Goal: Transaction & Acquisition: Obtain resource

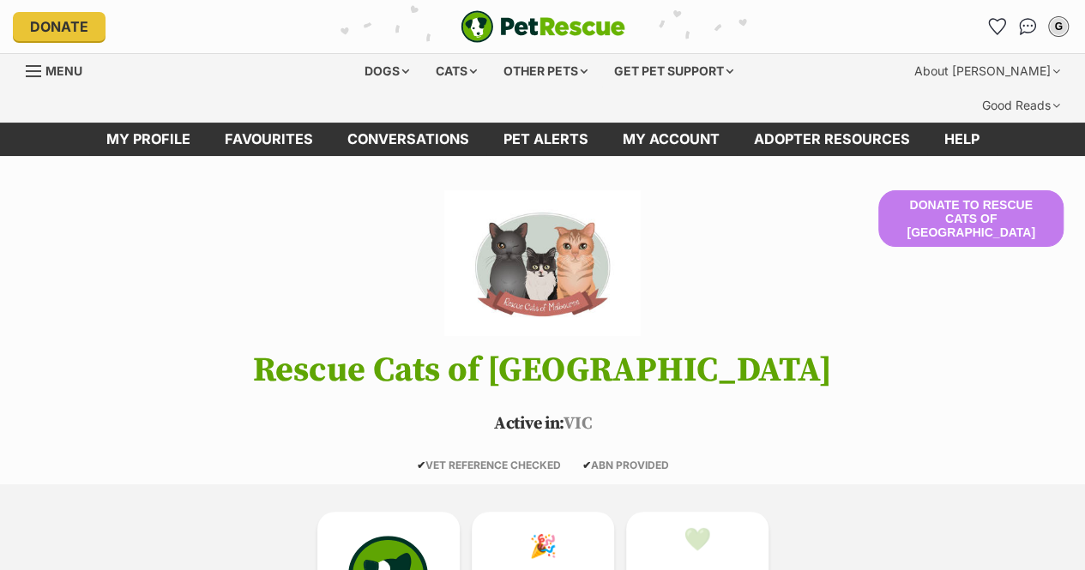
click at [1003, 23] on icon "Favourites" at bounding box center [997, 26] width 16 height 15
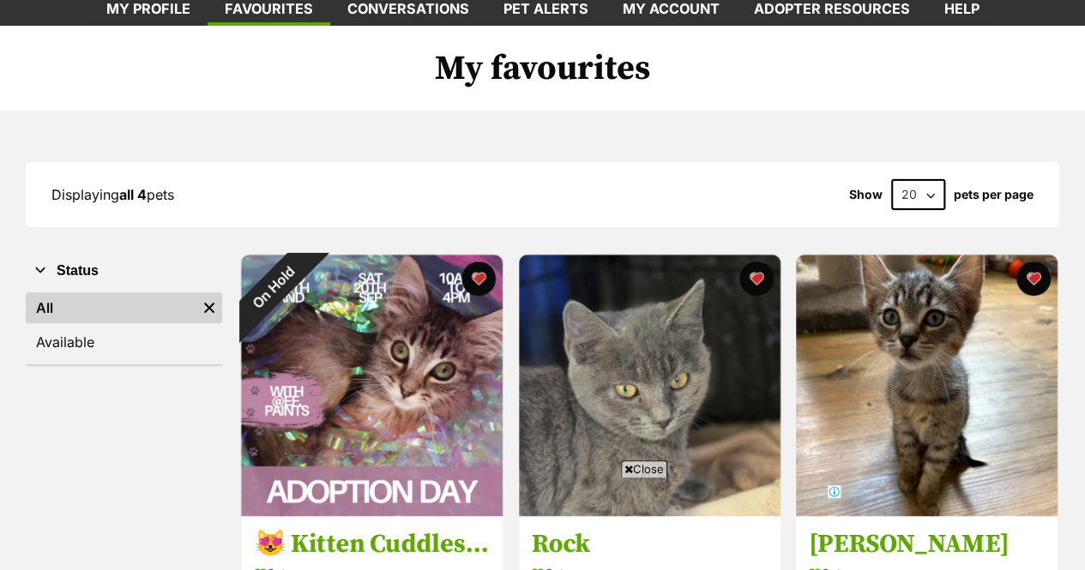
scroll to position [132, 0]
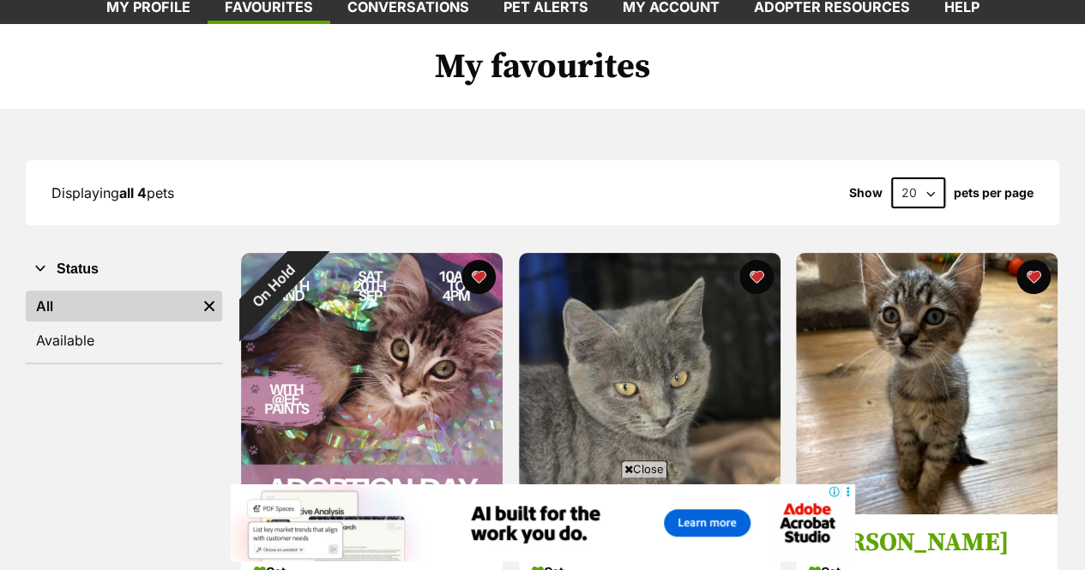
click at [476, 260] on button "favourite" at bounding box center [478, 277] width 34 height 34
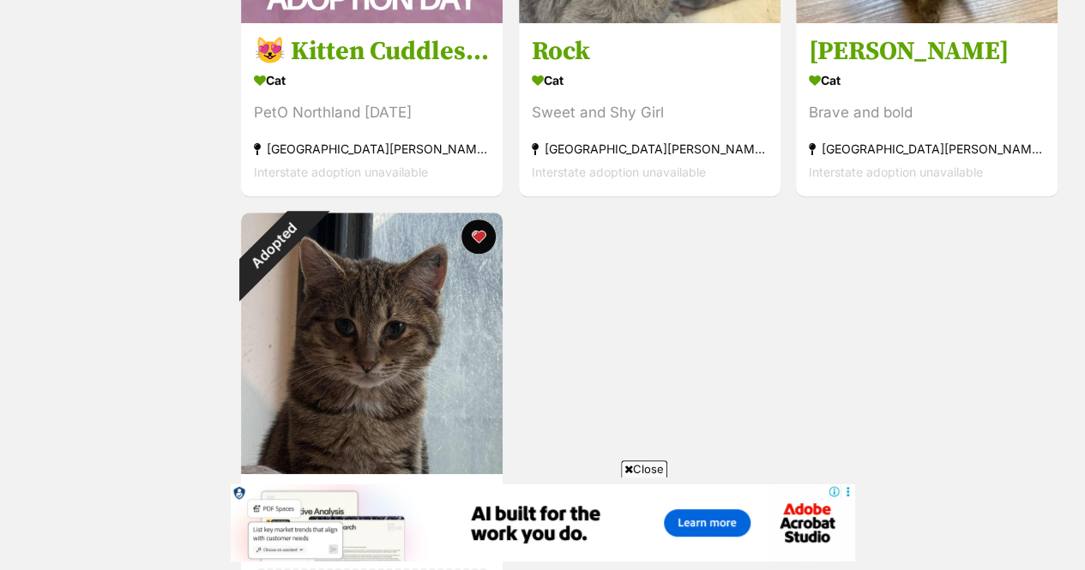
scroll to position [626, 0]
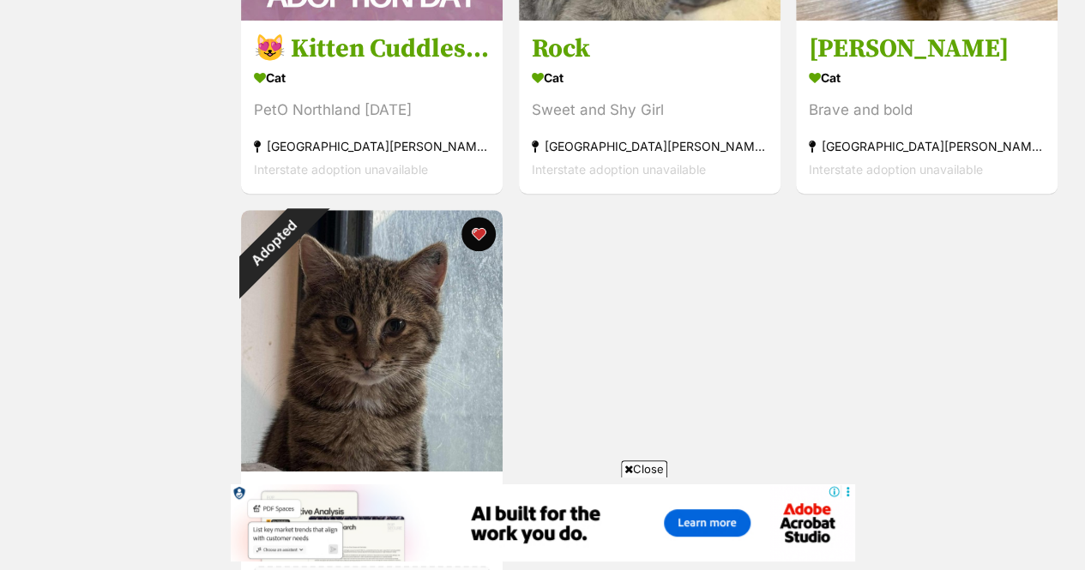
click at [476, 217] on button "favourite" at bounding box center [478, 234] width 34 height 34
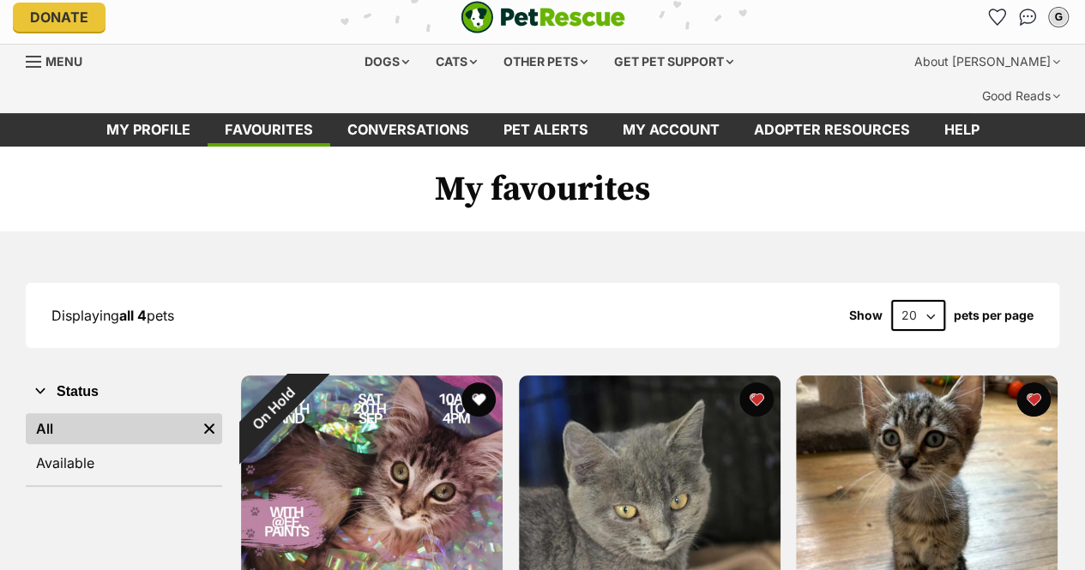
scroll to position [0, 0]
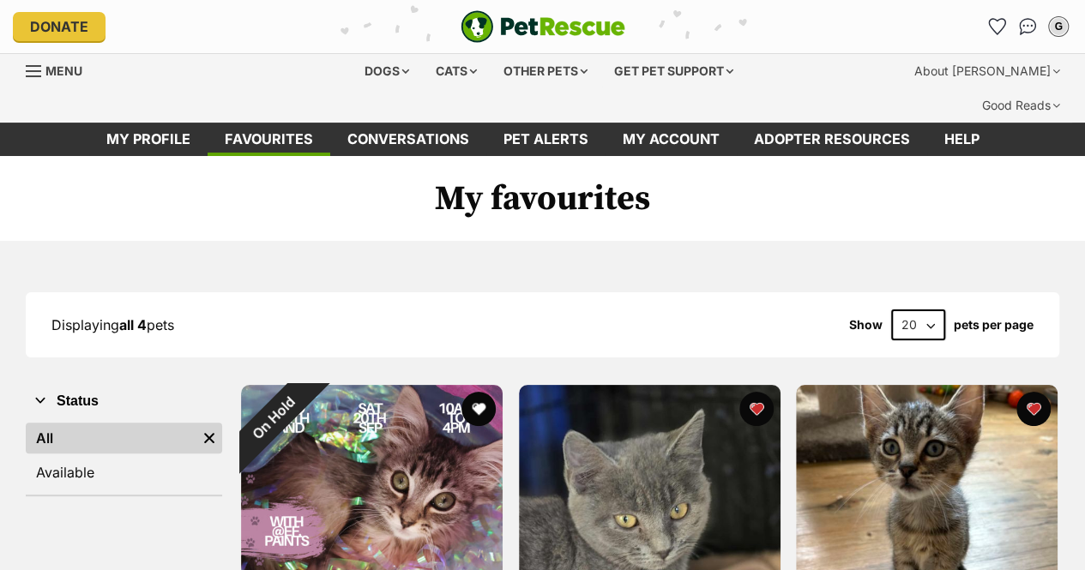
click at [995, 28] on icon "Favourites" at bounding box center [997, 26] width 16 height 15
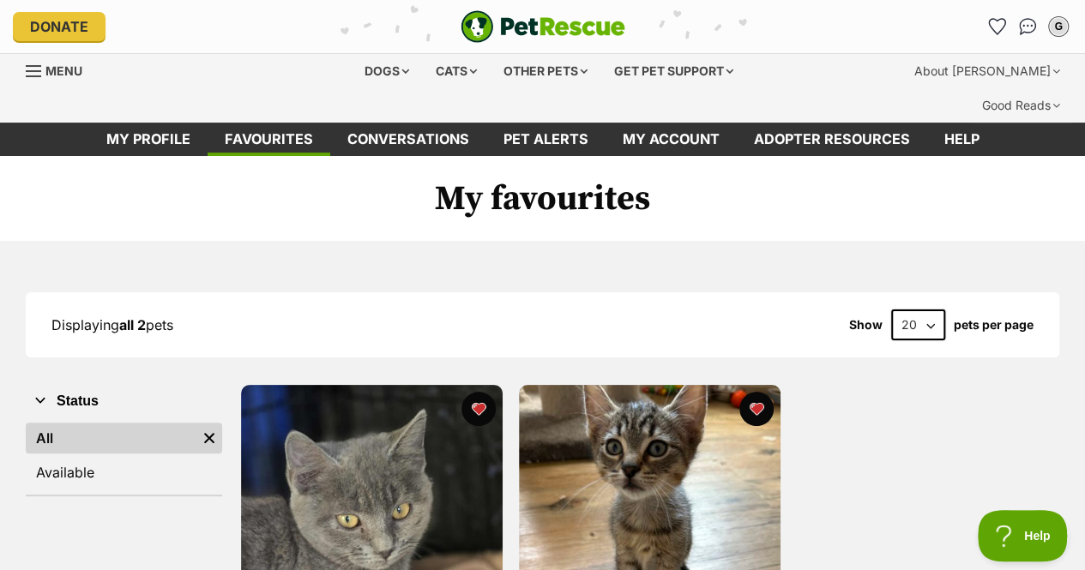
click at [445, 71] on div "Cats" at bounding box center [456, 71] width 65 height 34
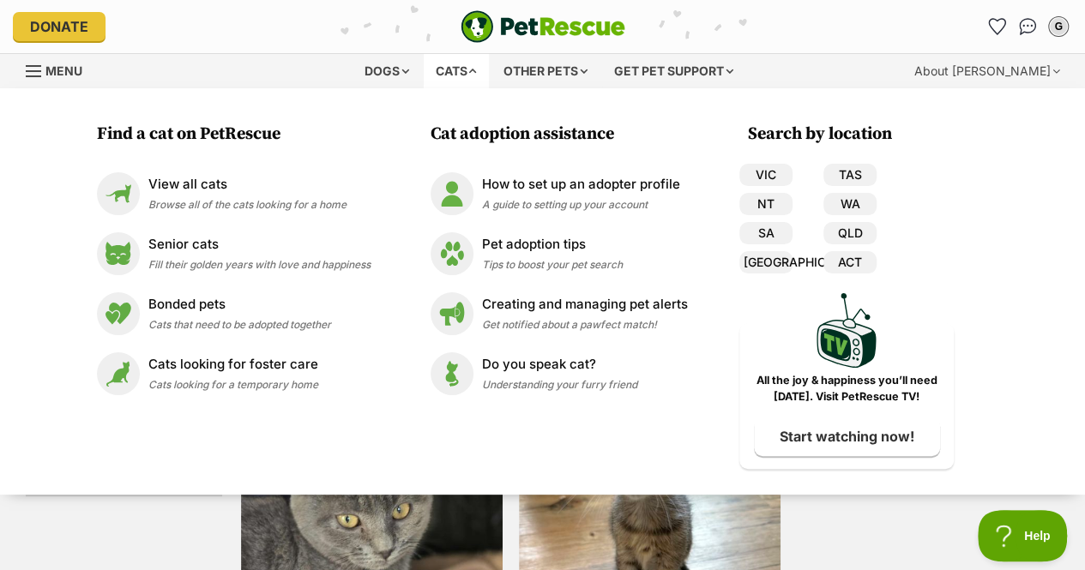
click at [211, 193] on p "View all cats" at bounding box center [247, 185] width 198 height 20
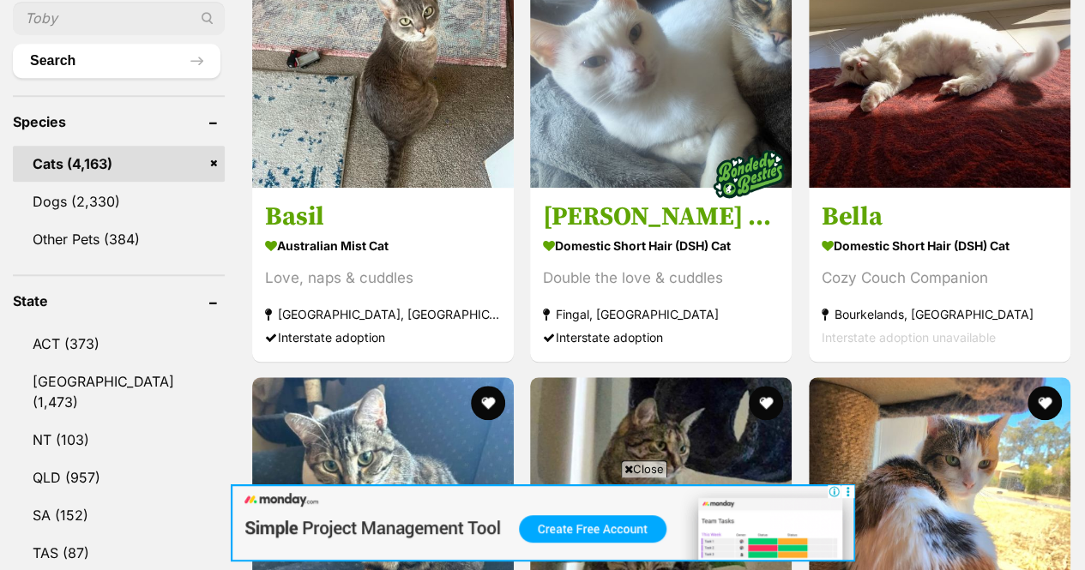
scroll to position [835, 0]
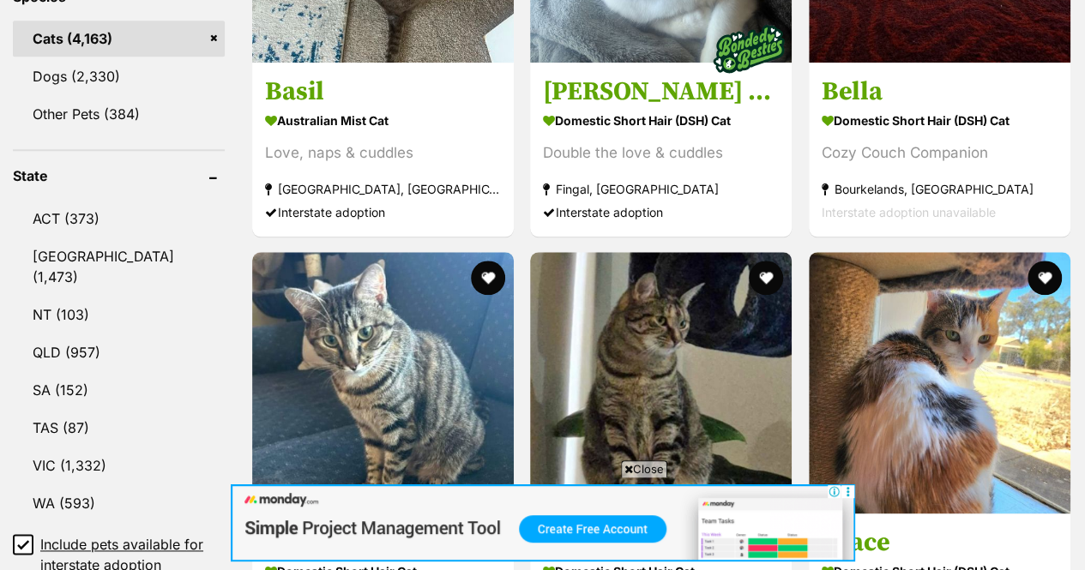
click at [84, 448] on link "VIC (1,332)" at bounding box center [119, 466] width 212 height 36
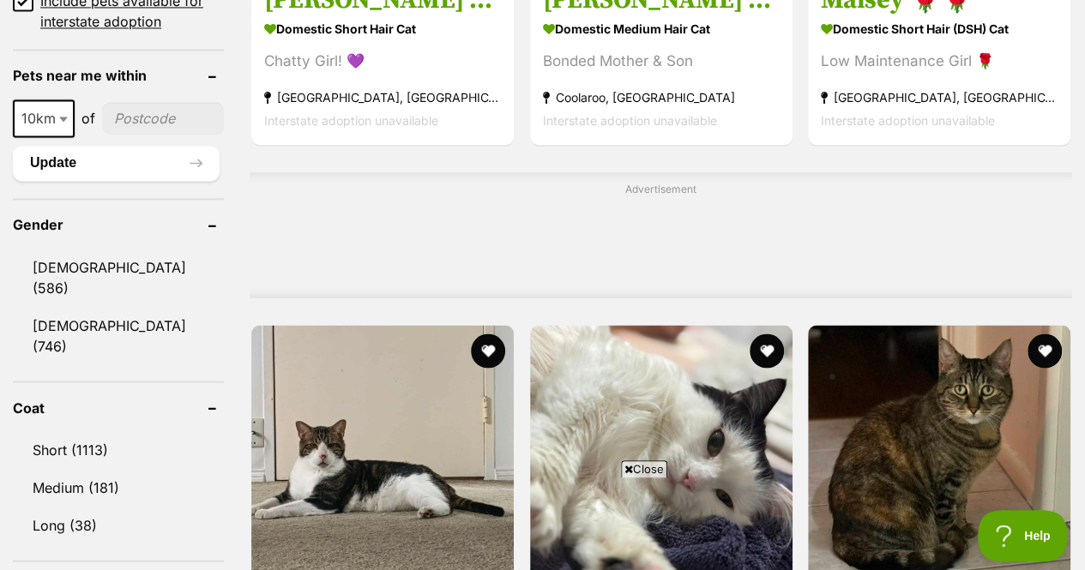
scroll to position [1459, 0]
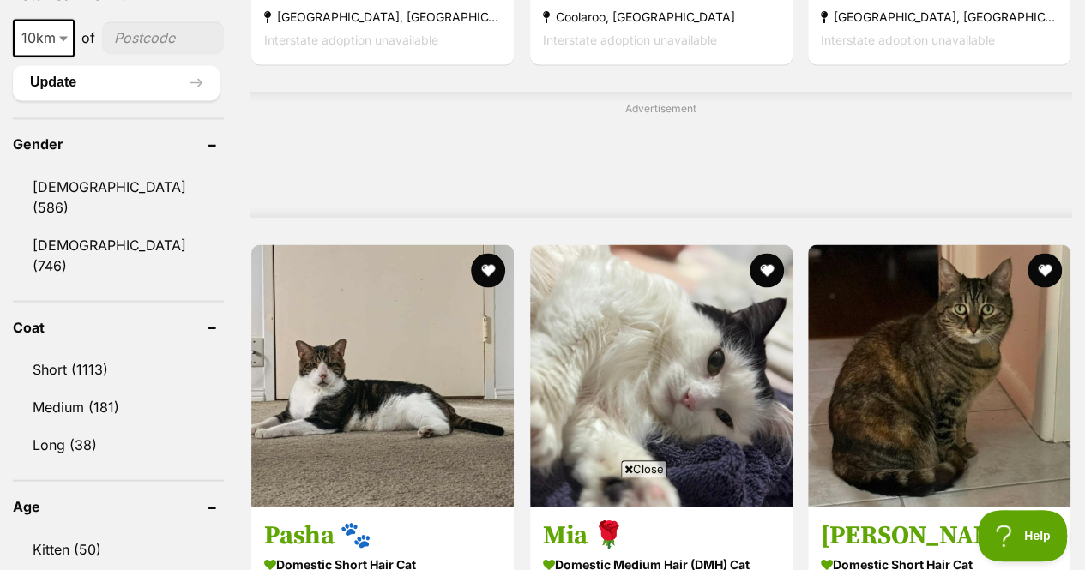
click at [111, 531] on link "Kitten (50)" at bounding box center [118, 549] width 211 height 36
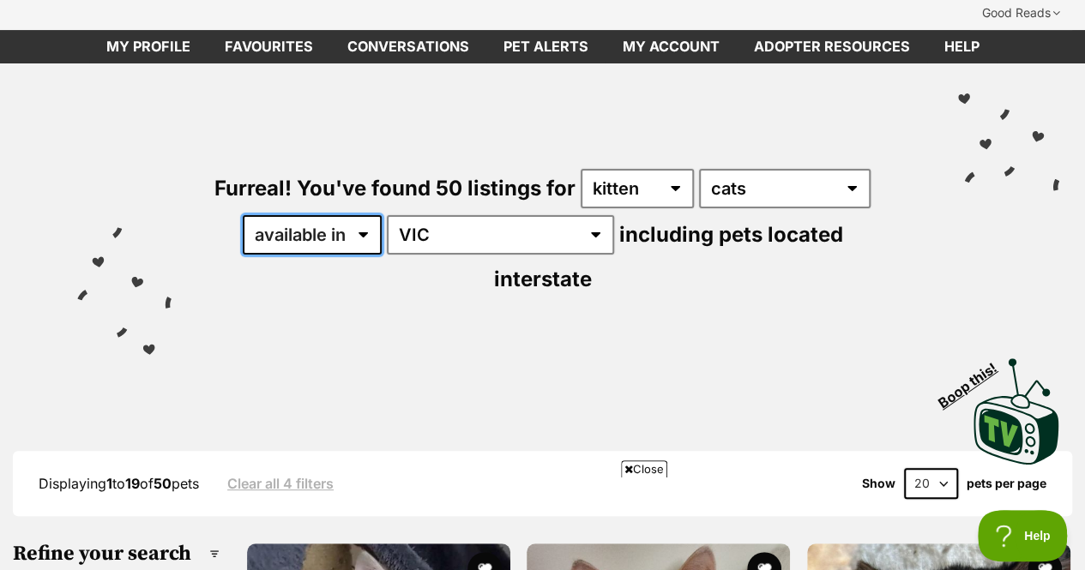
click at [353, 215] on select "available in located in" at bounding box center [312, 234] width 139 height 39
select select "disabled"
click at [243, 215] on select "available in located in" at bounding box center [312, 234] width 139 height 39
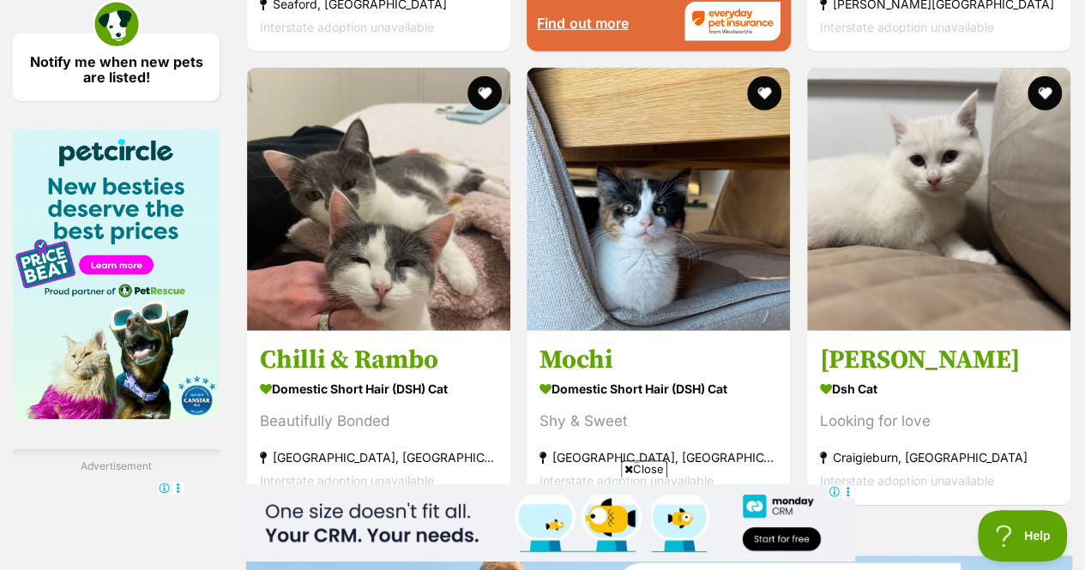
scroll to position [2515, 0]
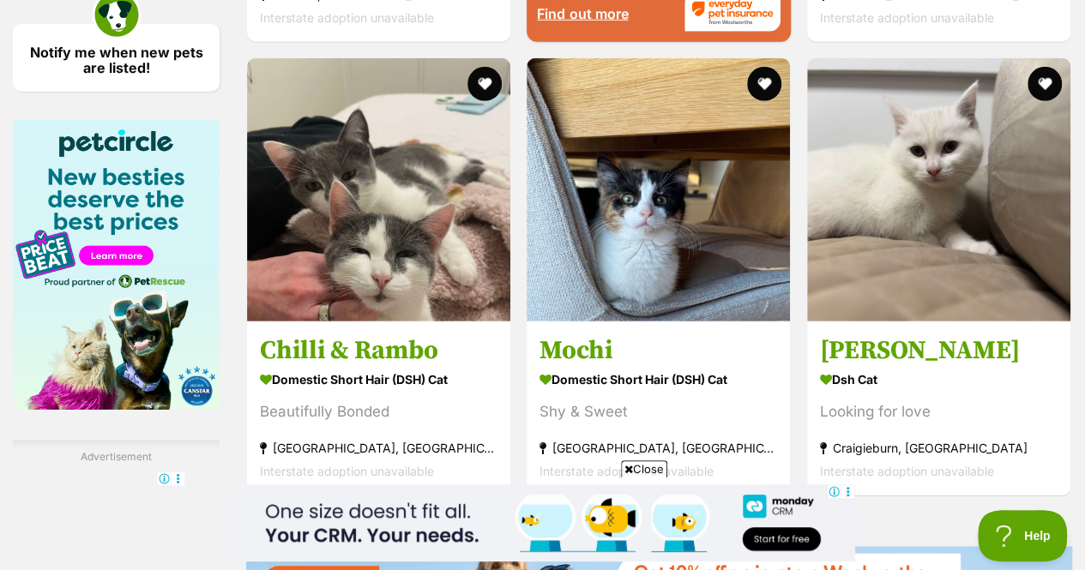
click at [720, 275] on img at bounding box center [657, 189] width 263 height 263
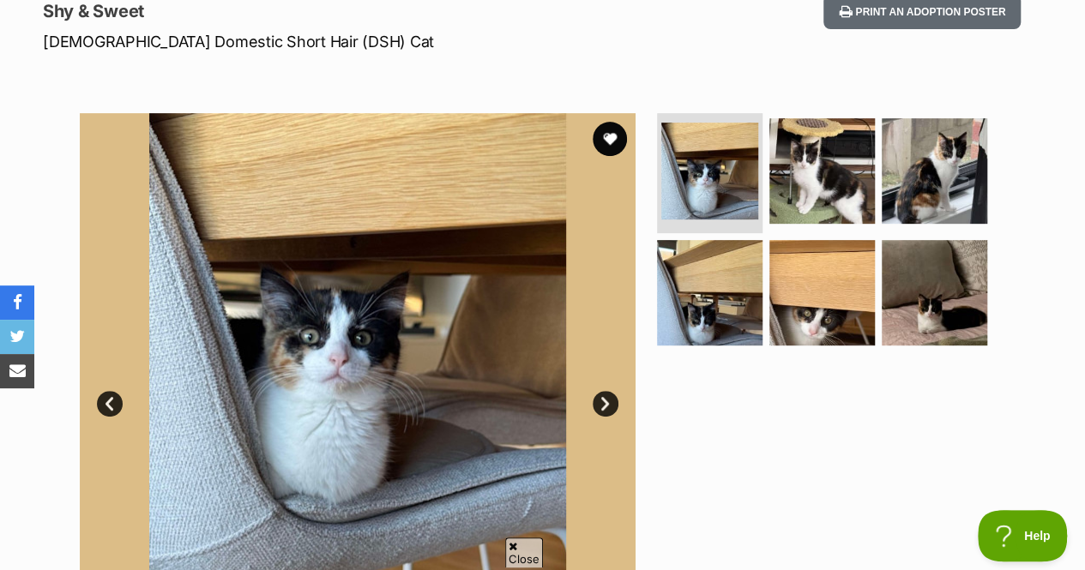
click at [809, 140] on img at bounding box center [821, 170] width 105 height 105
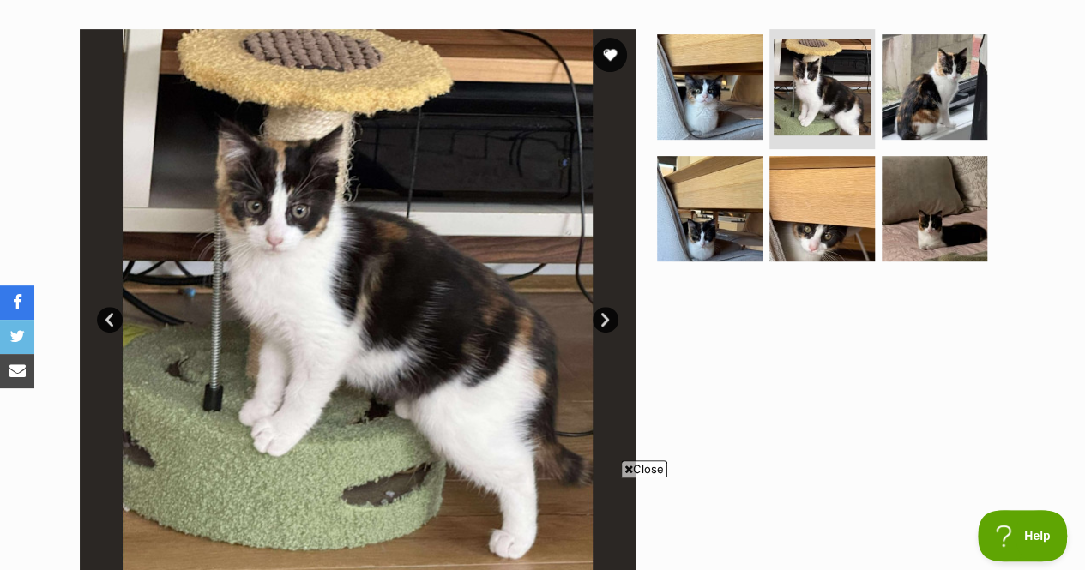
scroll to position [363, 0]
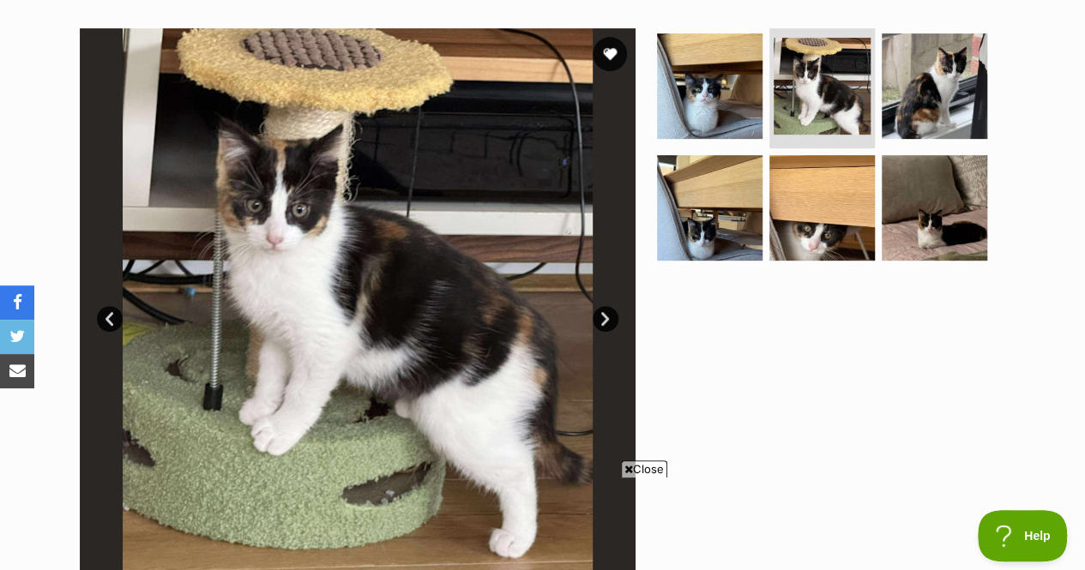
click at [936, 68] on img at bounding box center [933, 85] width 105 height 105
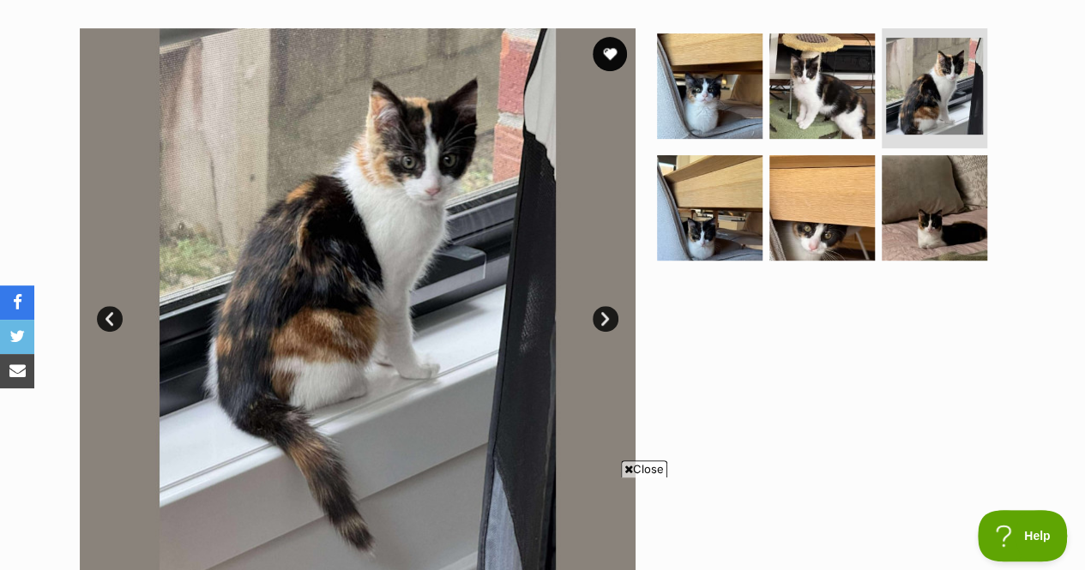
click at [700, 169] on img at bounding box center [709, 207] width 105 height 105
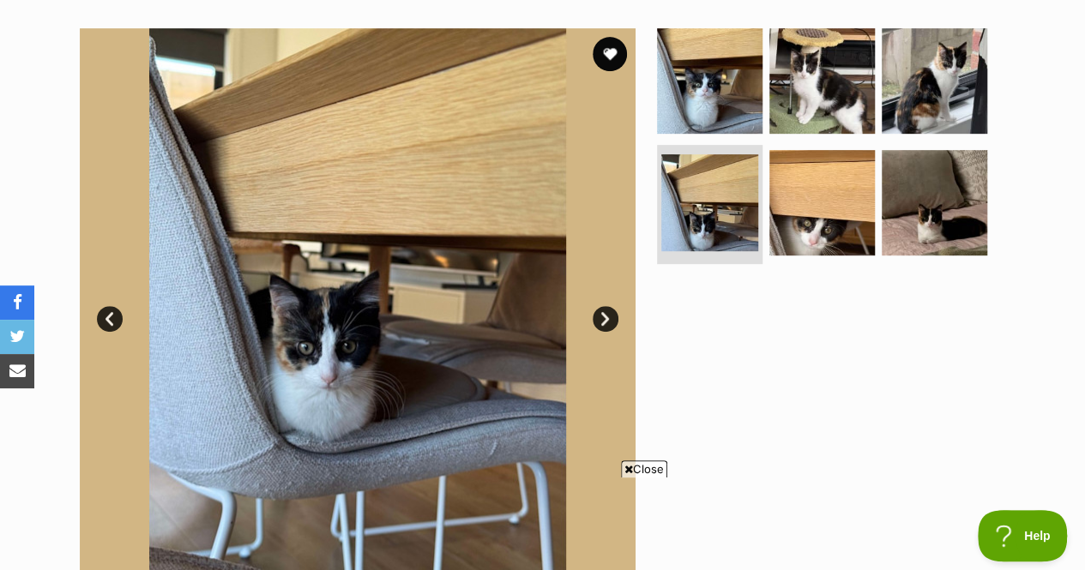
click at [806, 165] on img at bounding box center [821, 202] width 105 height 105
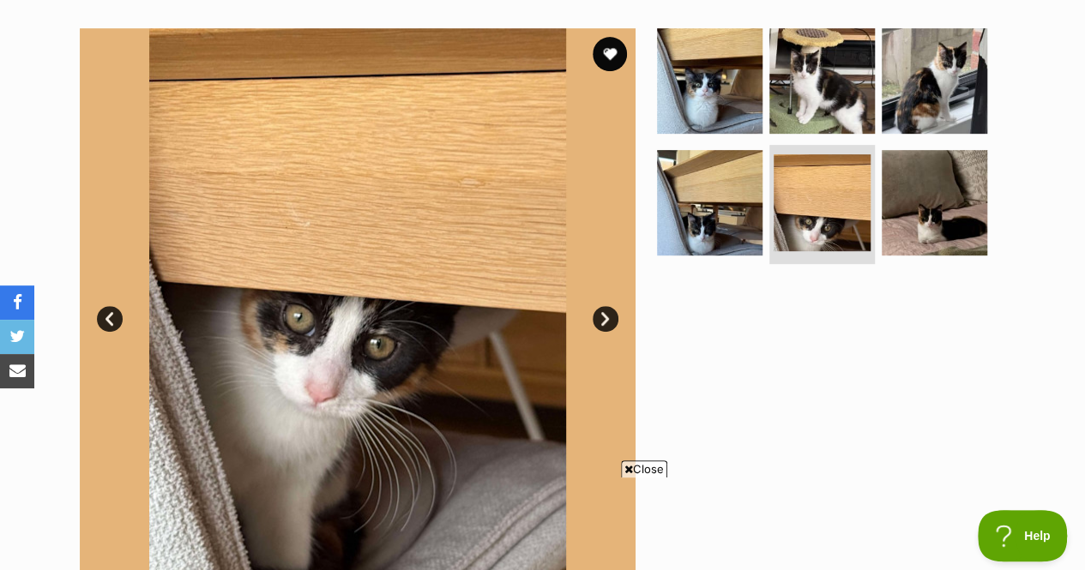
click at [944, 167] on img at bounding box center [933, 202] width 105 height 105
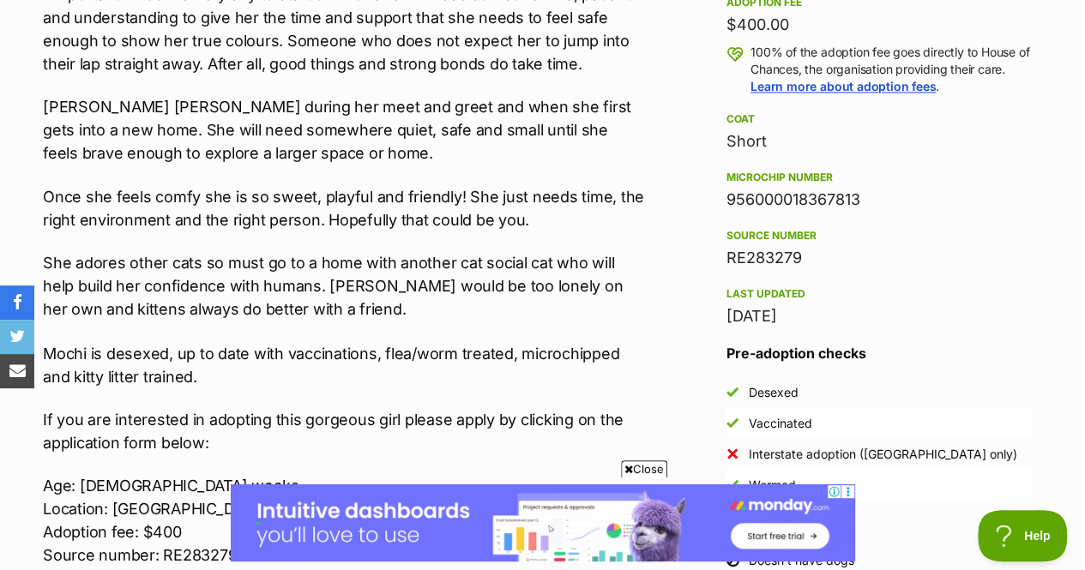
scroll to position [1300, 0]
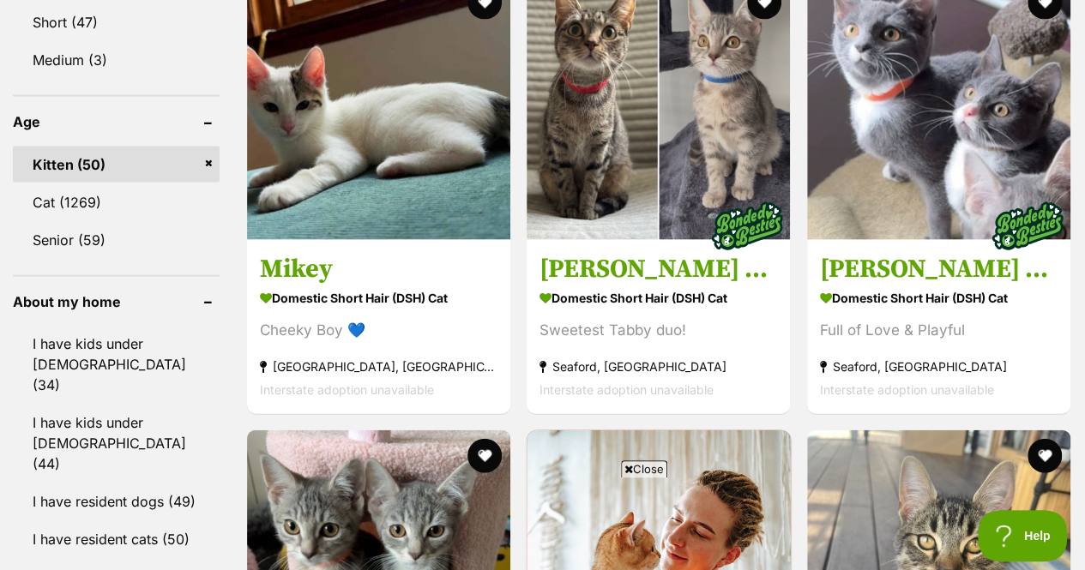
click at [147, 405] on link "I have kids under [DEMOGRAPHIC_DATA] (44)" at bounding box center [116, 443] width 207 height 77
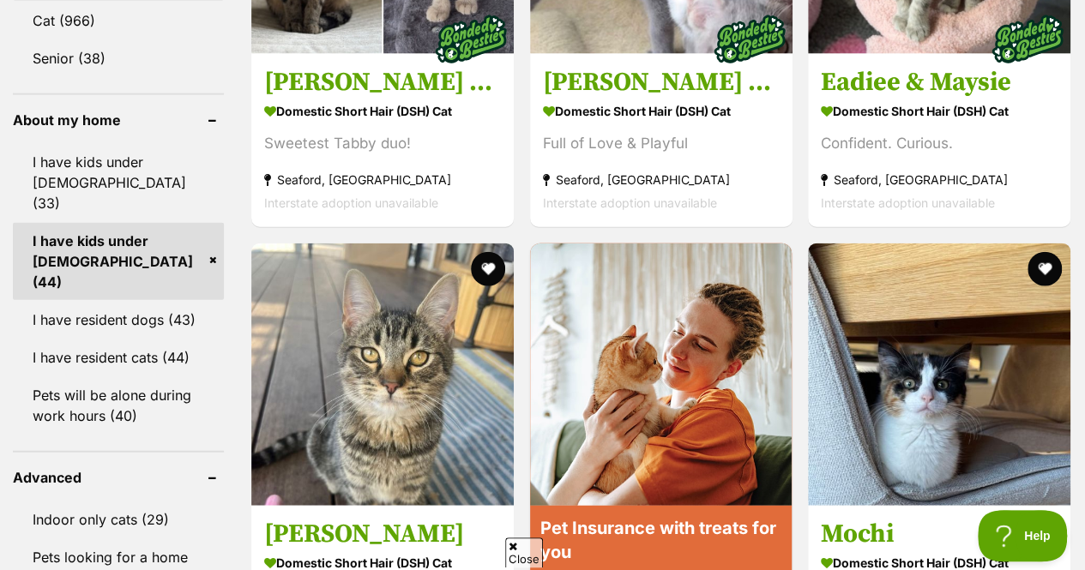
scroll to position [1873, 0]
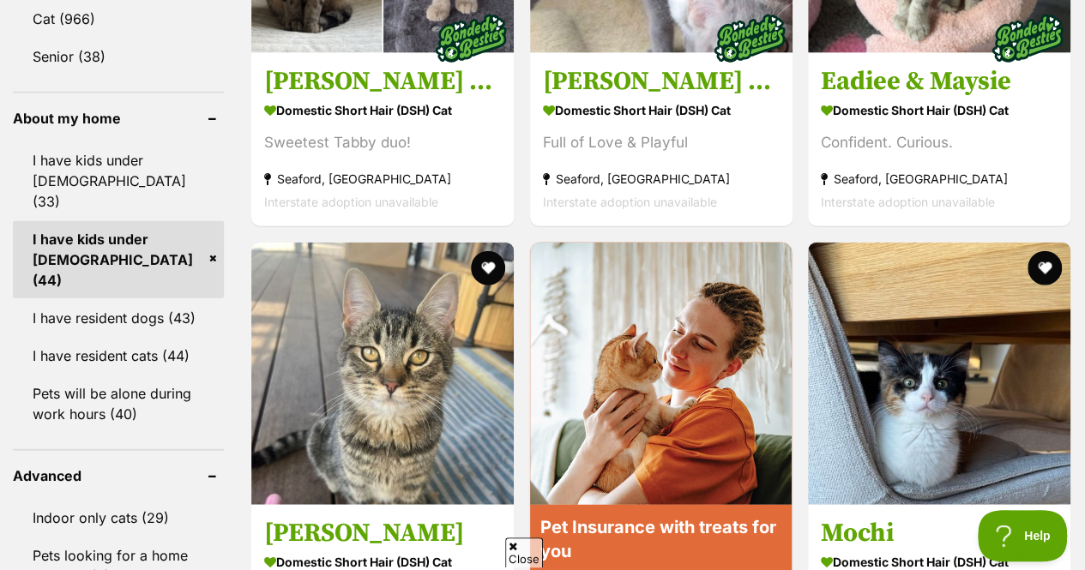
click at [173, 300] on link "I have resident dogs (43)" at bounding box center [118, 318] width 211 height 36
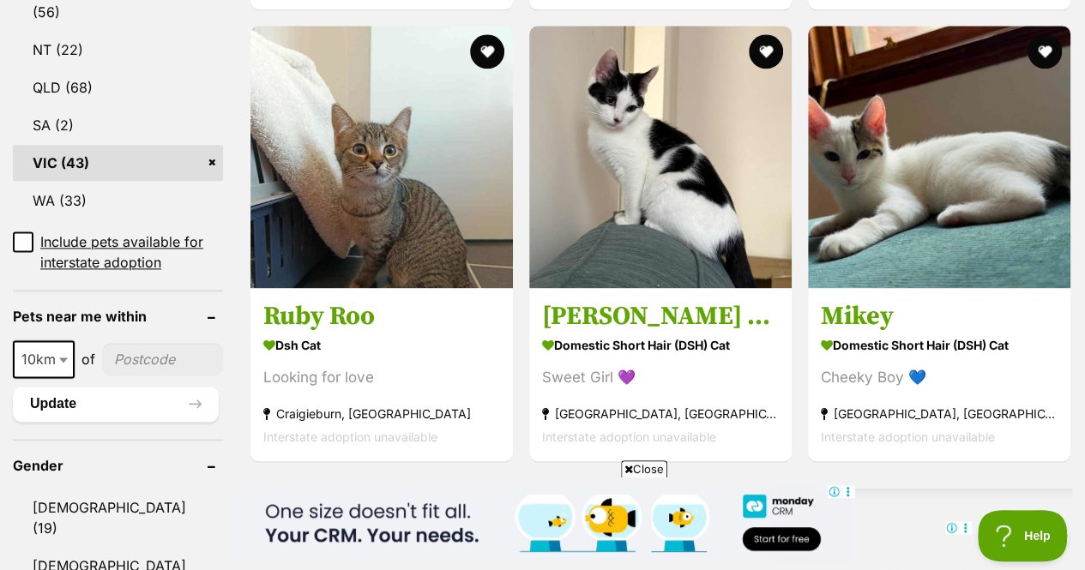
scroll to position [1022, 0]
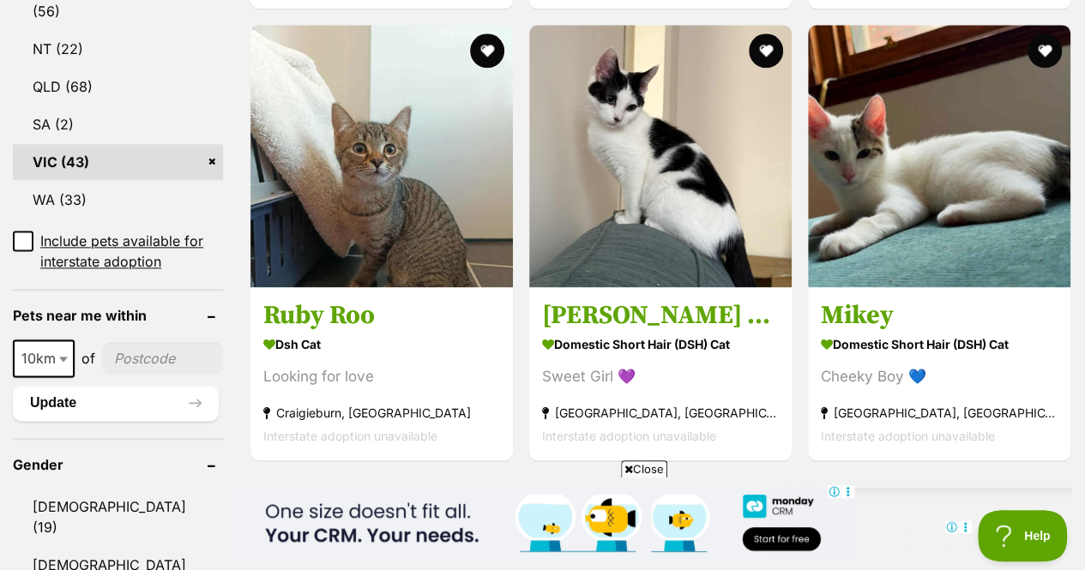
click at [143, 342] on input"] "postcode" at bounding box center [162, 358] width 121 height 33
type input"] "3193"
click at [51, 346] on span "10km" at bounding box center [44, 358] width 58 height 24
select select "25"
click at [103, 386] on button "Update" at bounding box center [116, 403] width 206 height 34
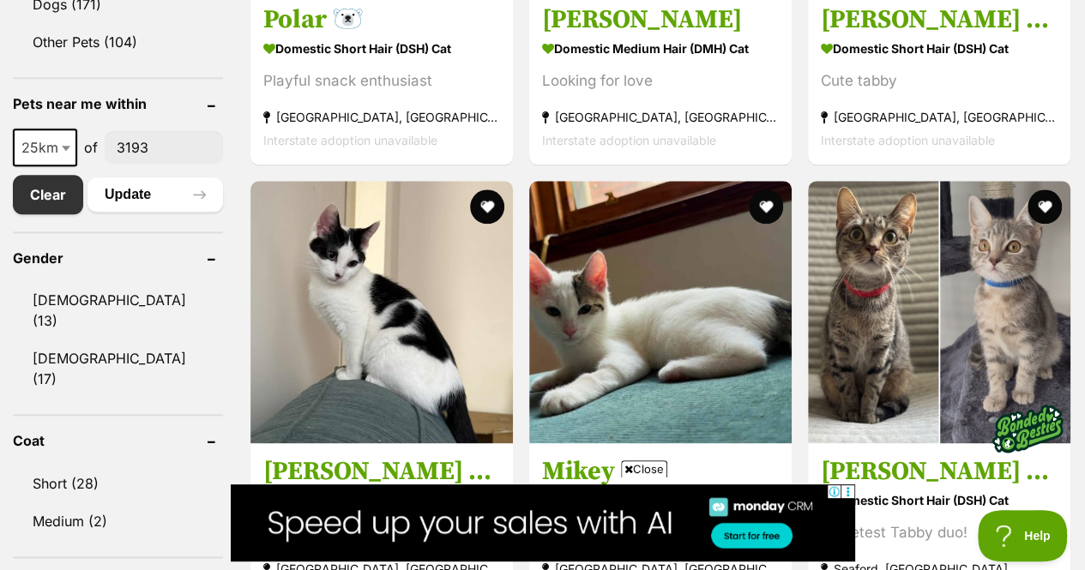
scroll to position [866, 0]
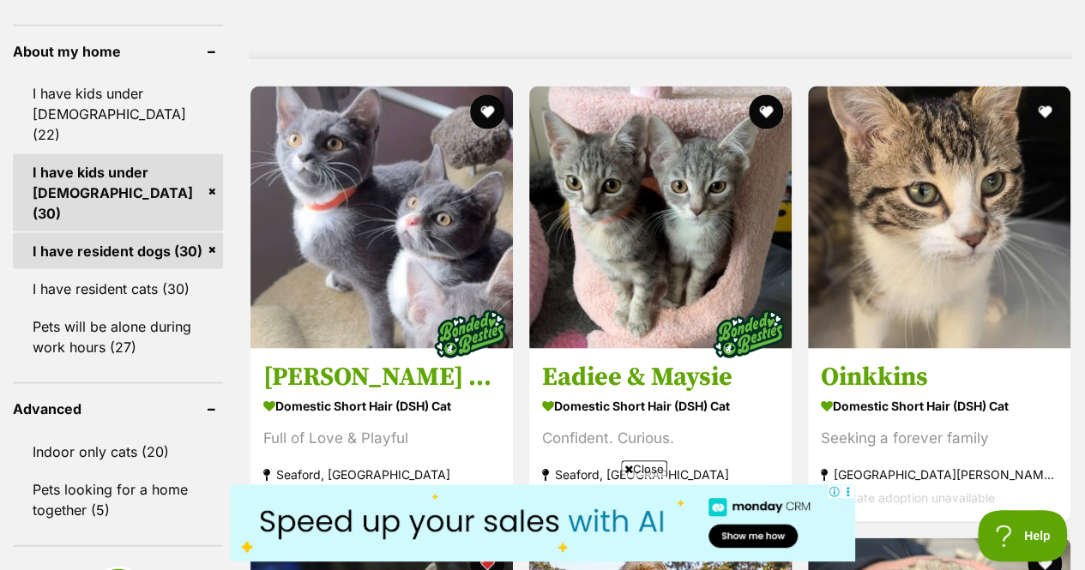
scroll to position [0, 0]
click at [1047, 94] on button "favourite" at bounding box center [1044, 111] width 34 height 34
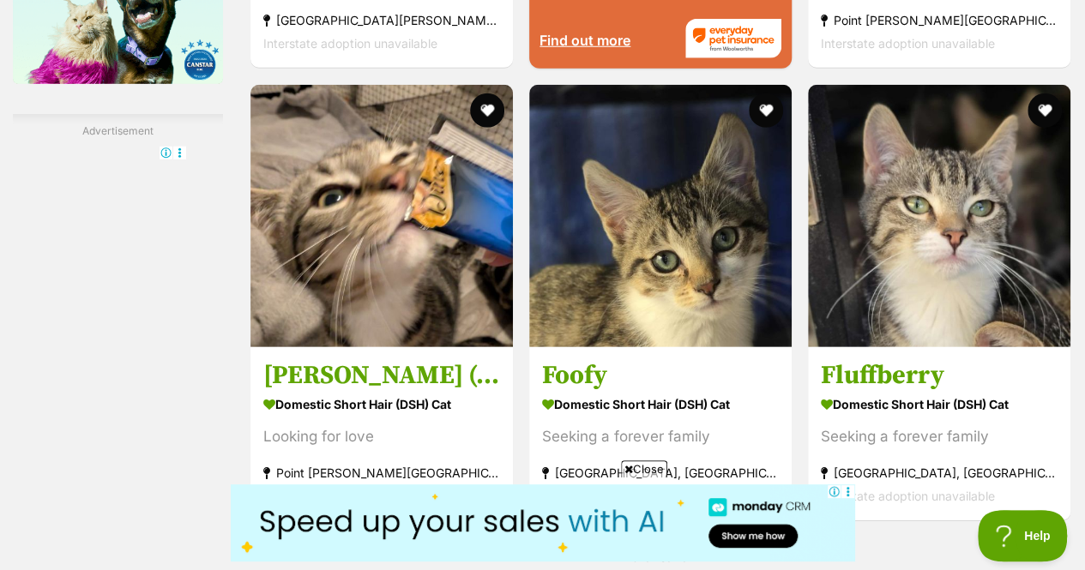
scroll to position [2484, 0]
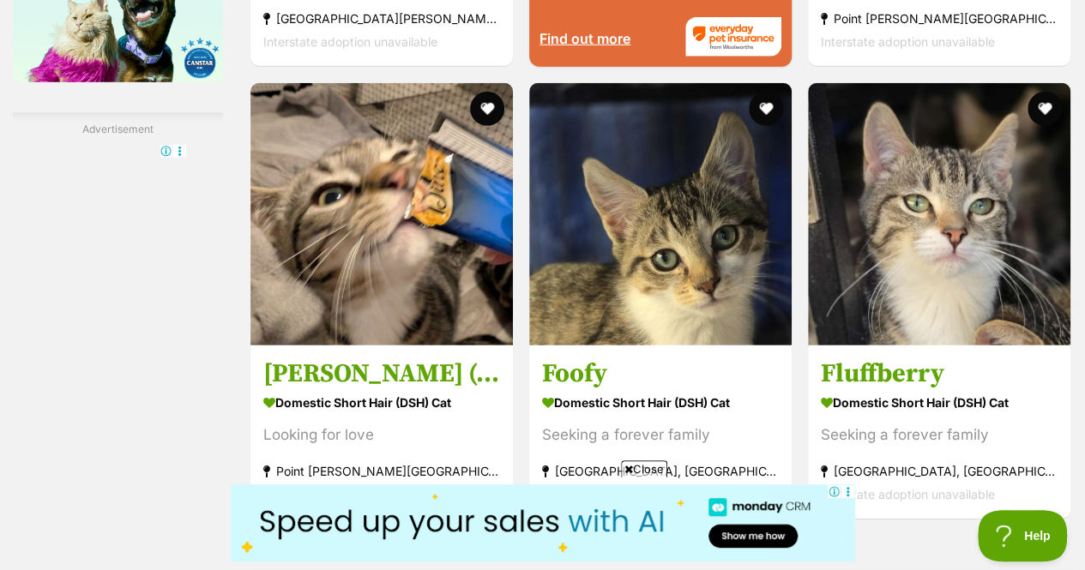
click at [768, 93] on button "favourite" at bounding box center [766, 109] width 34 height 34
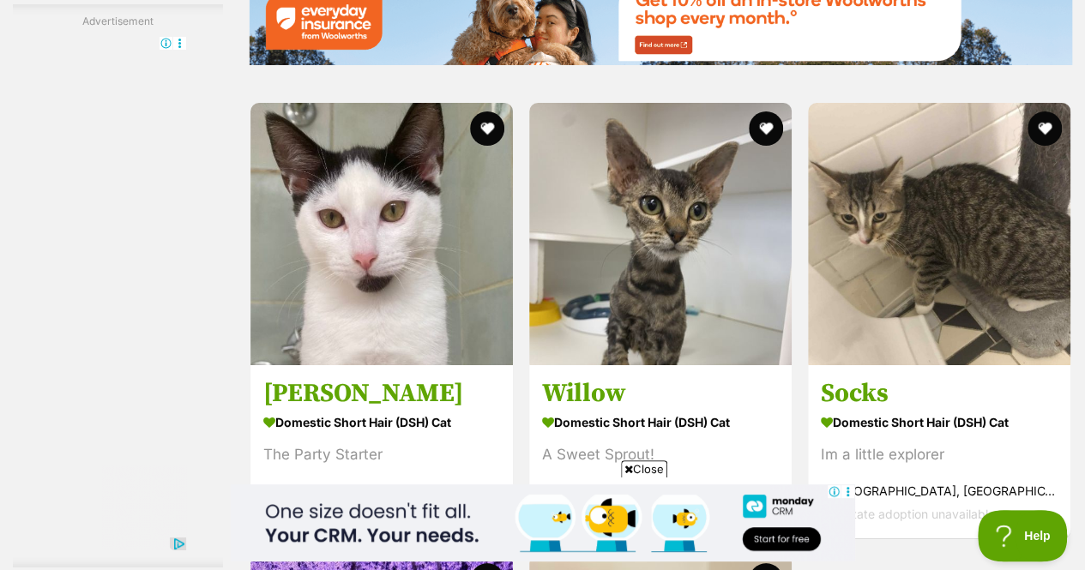
scroll to position [3077, 0]
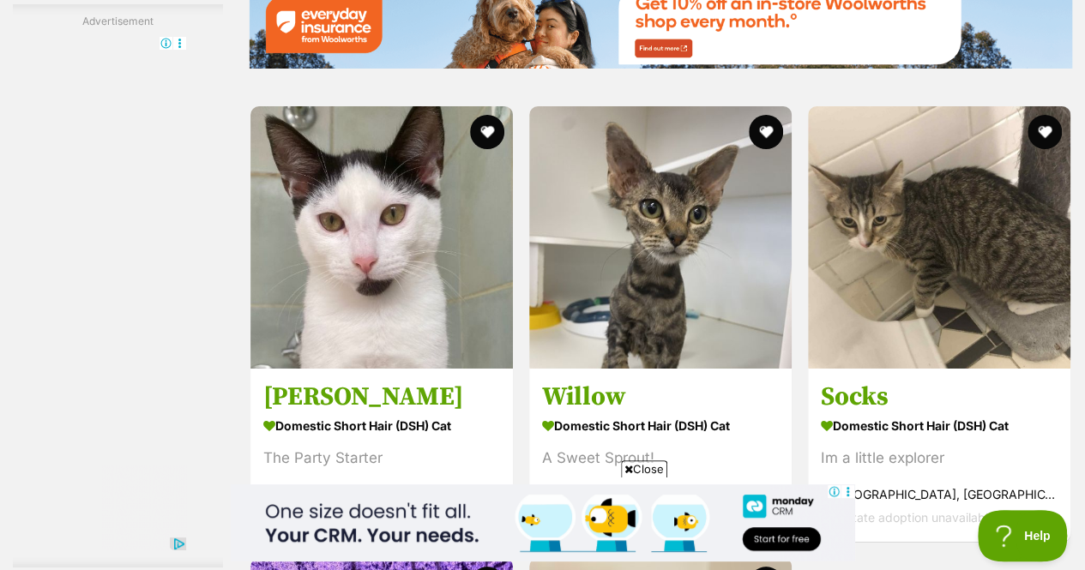
click at [1044, 106] on div at bounding box center [939, 238] width 262 height 265
click at [1048, 115] on button "favourite" at bounding box center [1044, 132] width 34 height 34
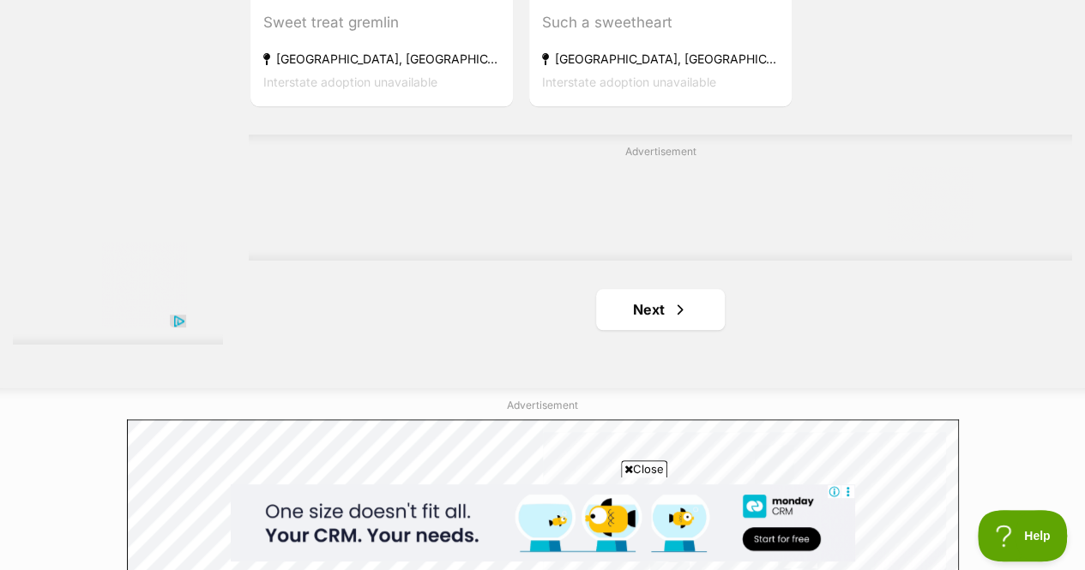
scroll to position [3965, 0]
click at [658, 288] on link "Next" at bounding box center [660, 308] width 129 height 41
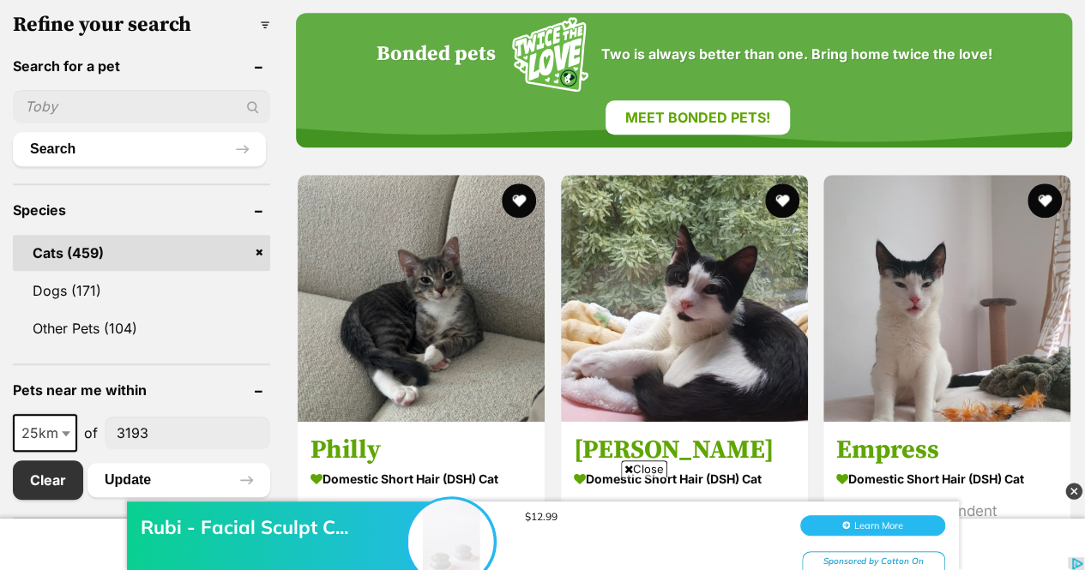
scroll to position [628, 0]
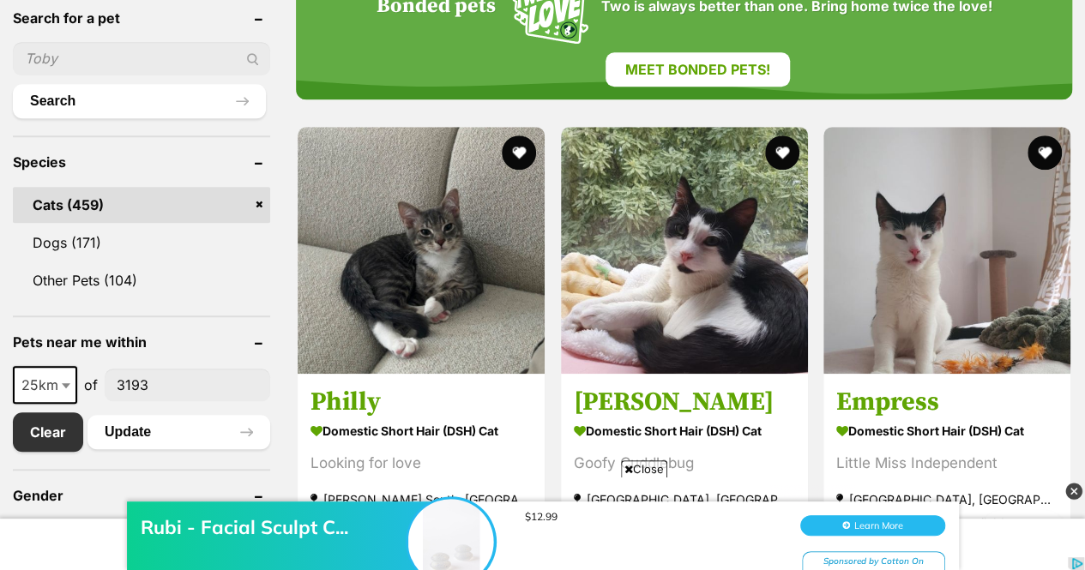
click at [520, 135] on button "favourite" at bounding box center [519, 152] width 34 height 34
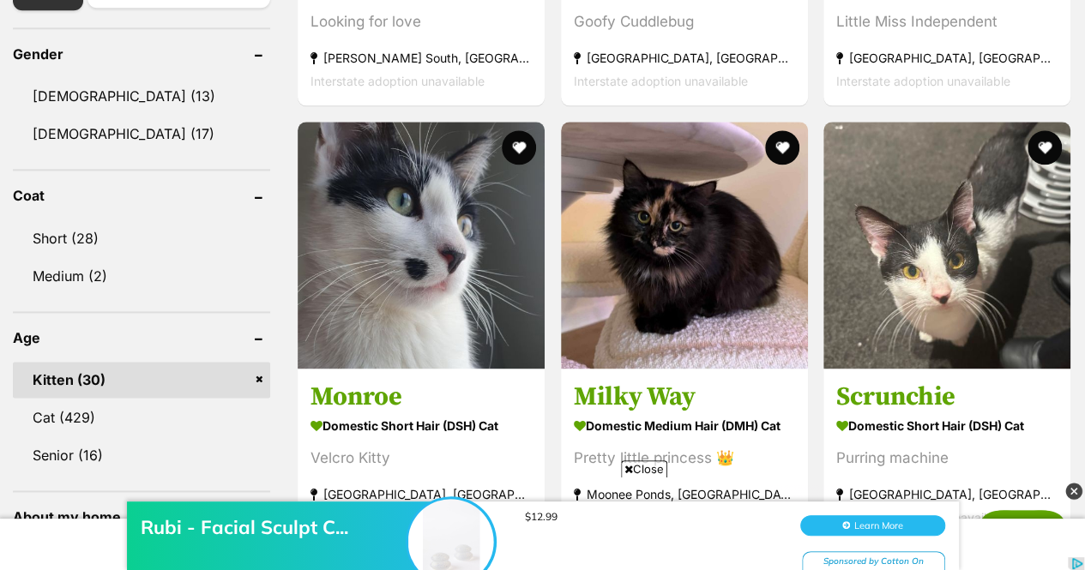
scroll to position [1072, 0]
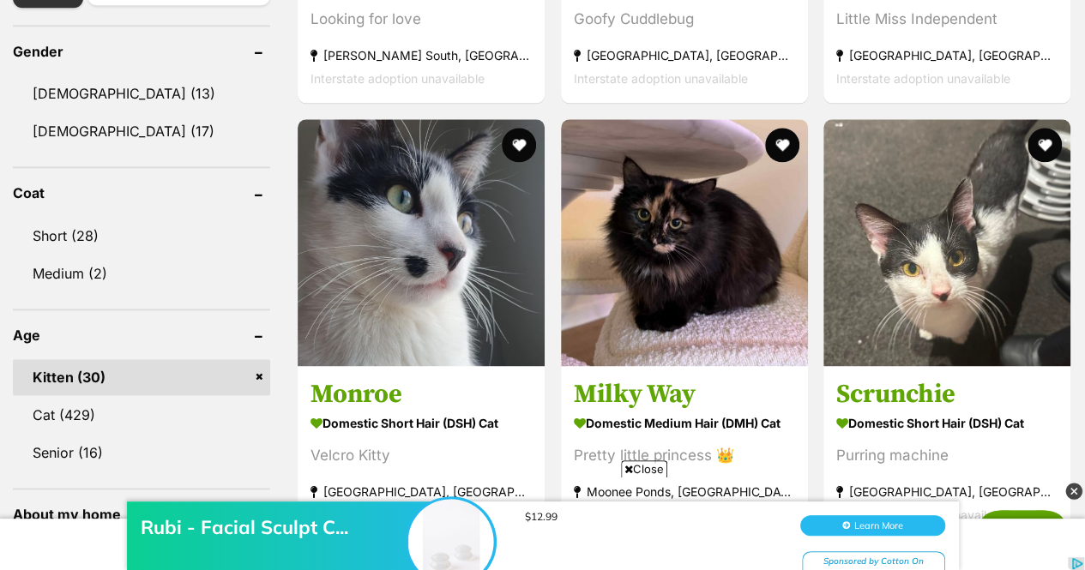
click at [777, 128] on button "favourite" at bounding box center [781, 145] width 34 height 34
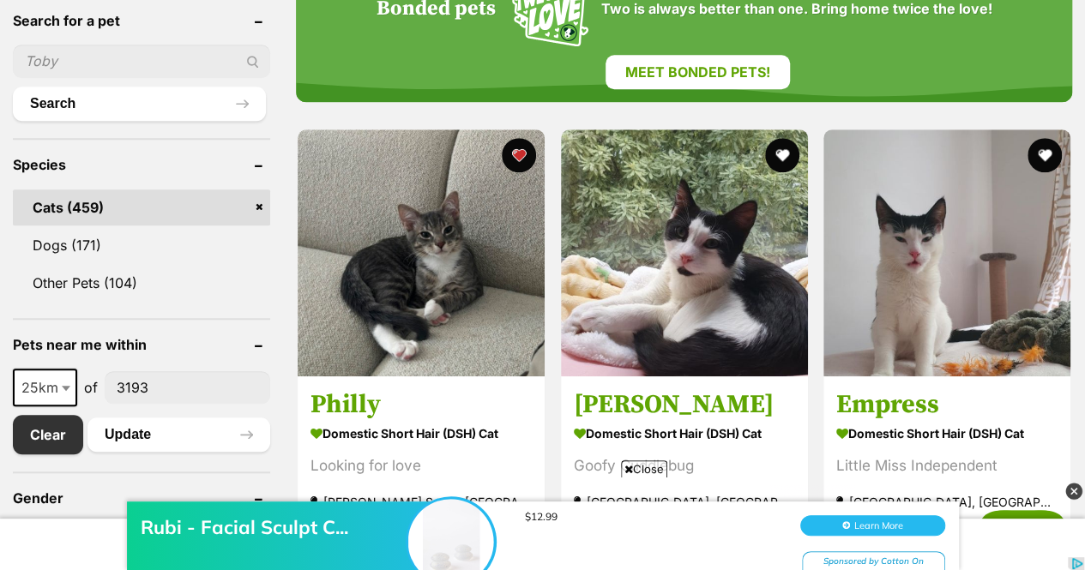
scroll to position [0, 0]
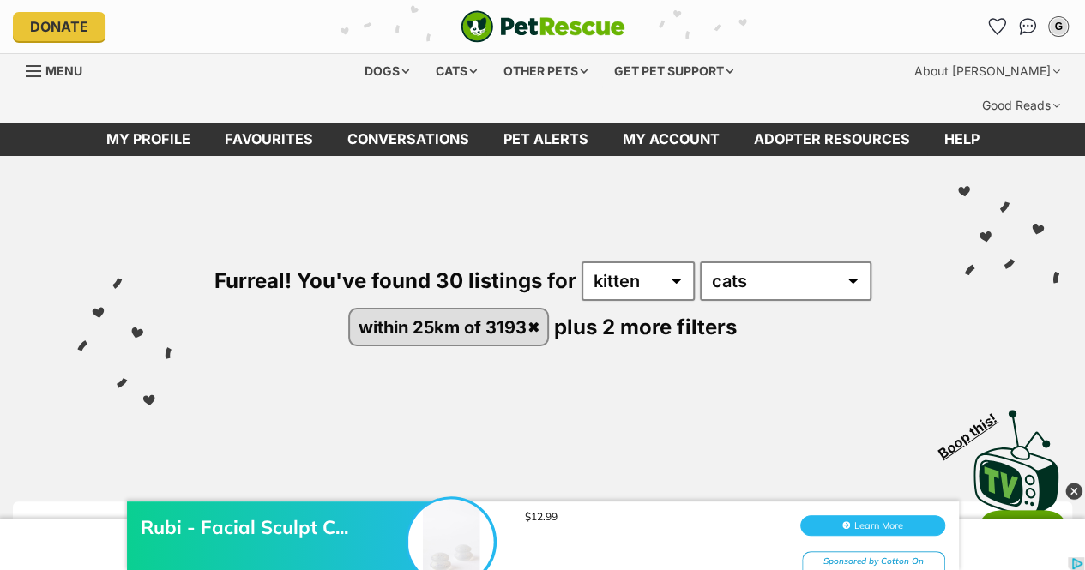
click at [991, 31] on icon "Favourites" at bounding box center [997, 26] width 16 height 15
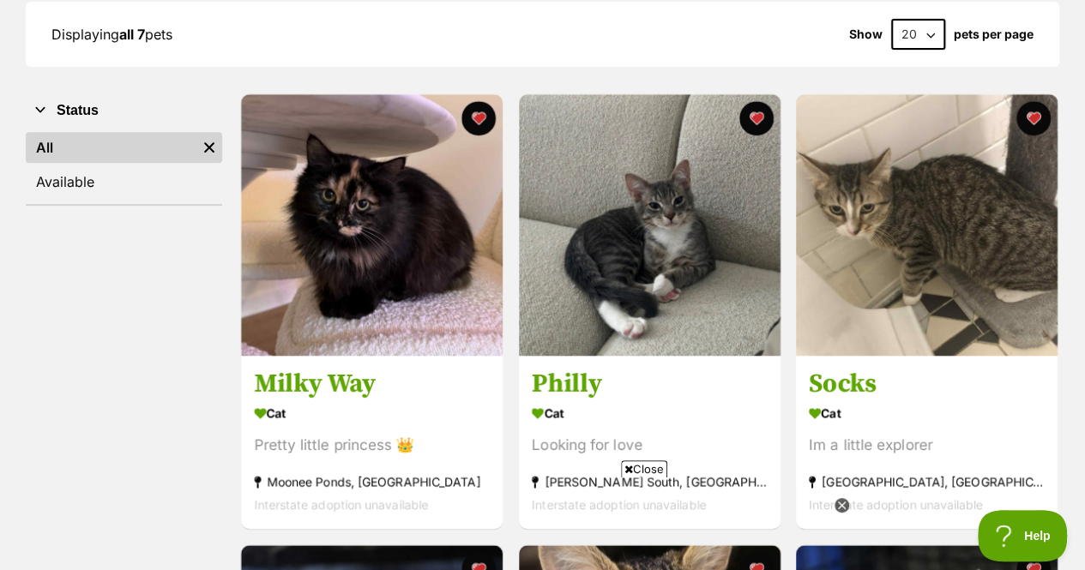
click at [365, 213] on img at bounding box center [372, 225] width 262 height 262
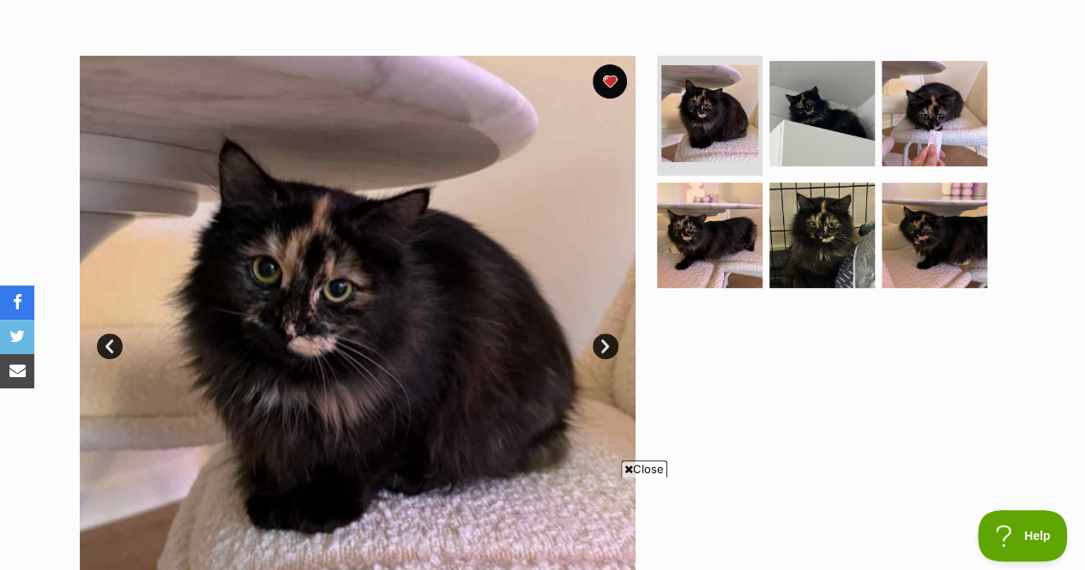
scroll to position [336, 0]
click at [796, 78] on img at bounding box center [821, 112] width 105 height 105
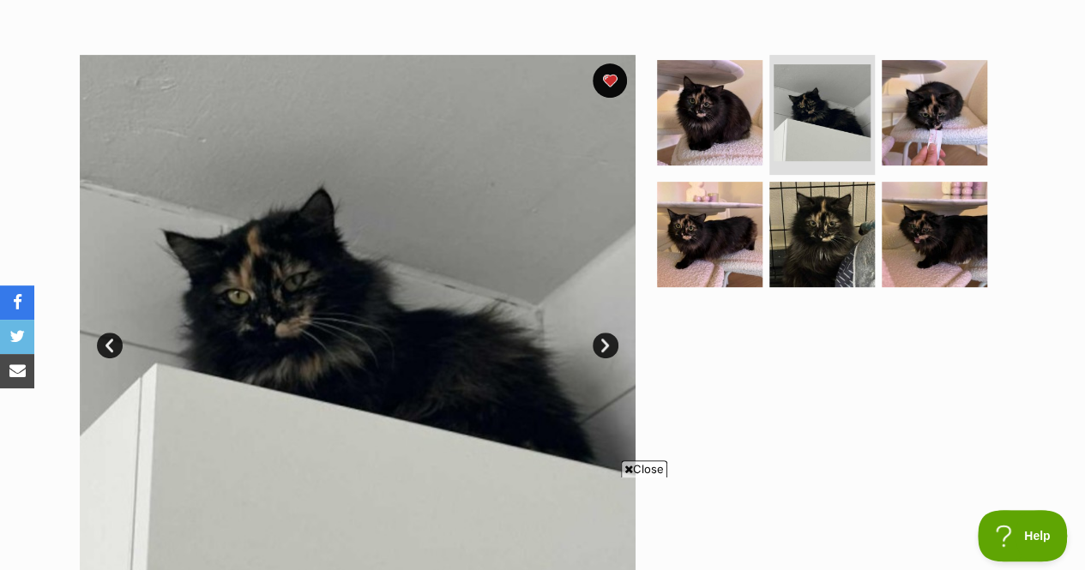
click at [922, 91] on img at bounding box center [933, 112] width 105 height 105
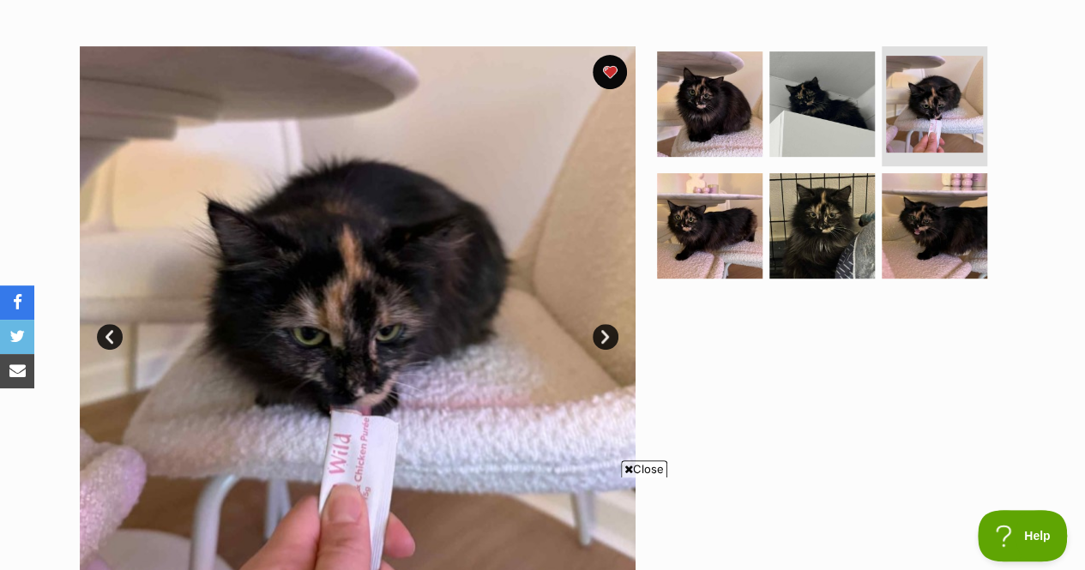
scroll to position [346, 0]
click at [734, 185] on img at bounding box center [709, 224] width 105 height 105
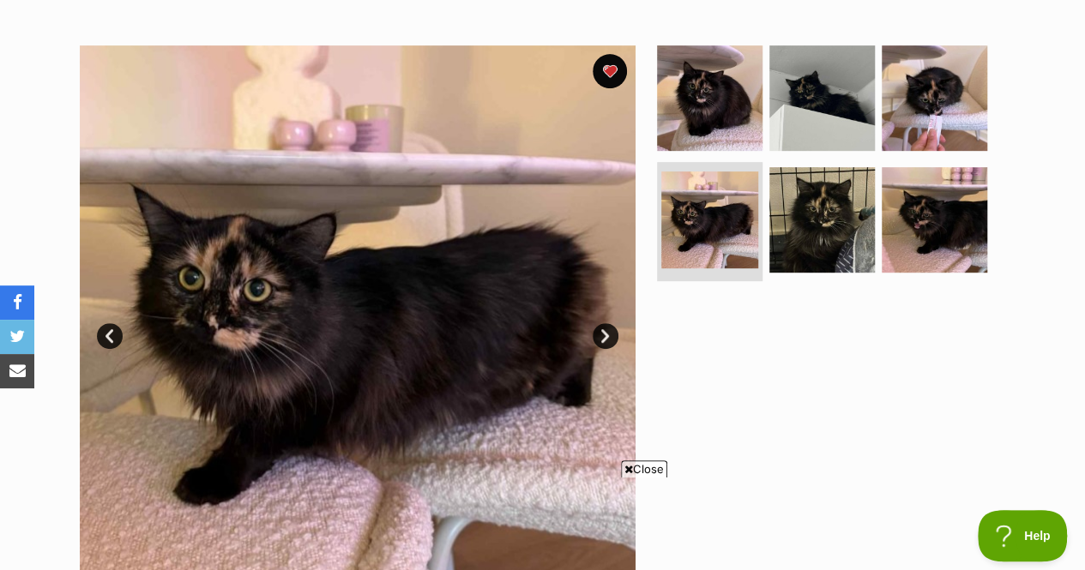
click at [828, 187] on img at bounding box center [821, 219] width 105 height 105
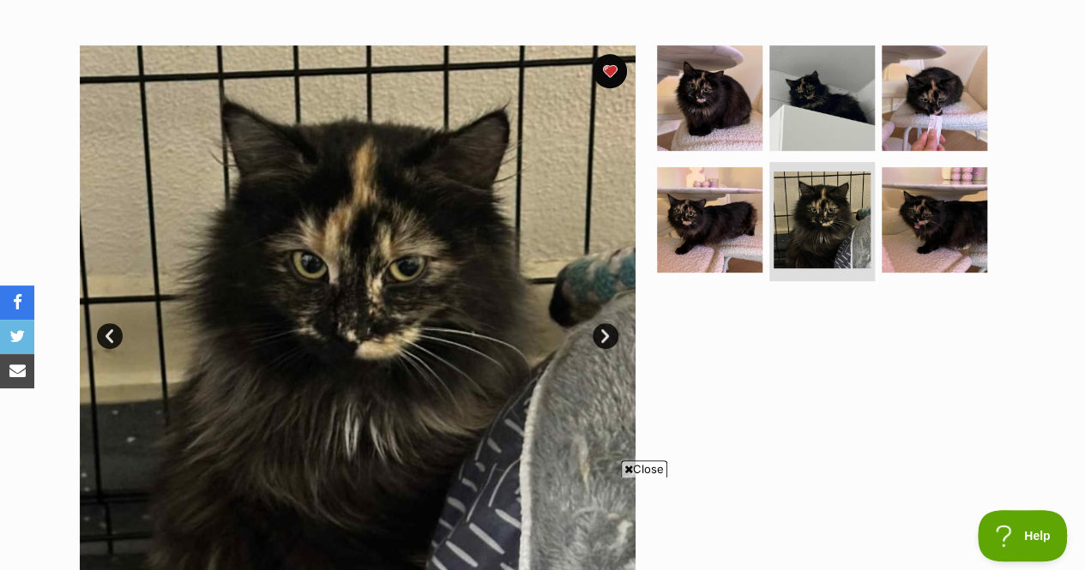
click at [908, 191] on img at bounding box center [933, 219] width 105 height 105
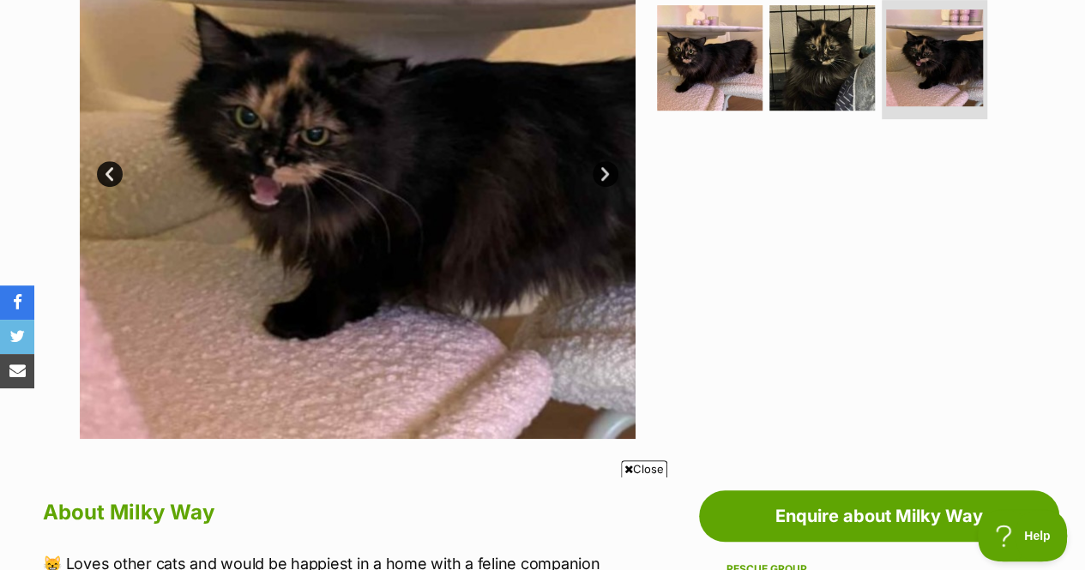
scroll to position [0, 0]
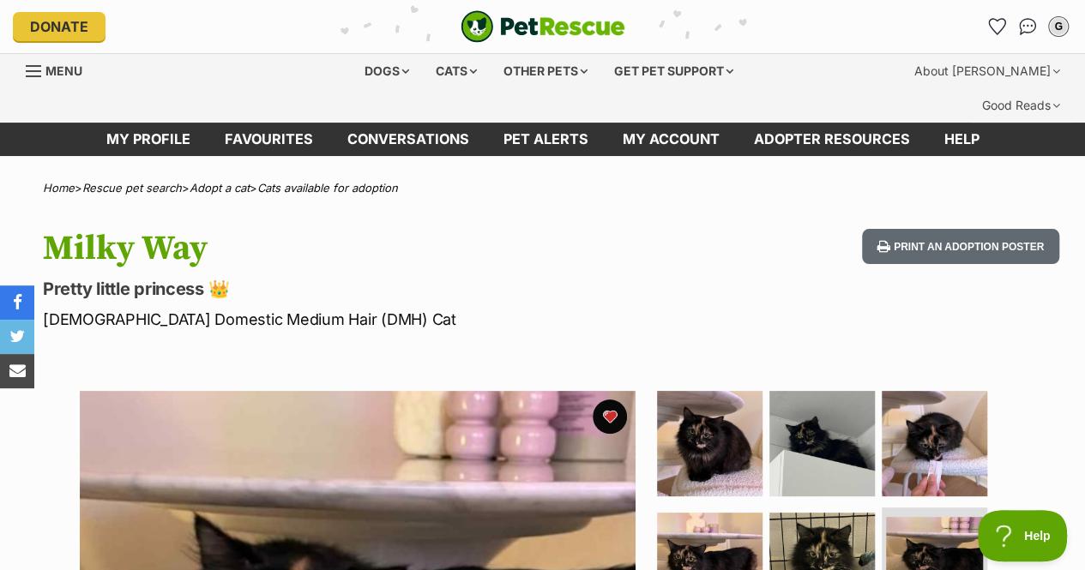
click at [609, 400] on button "favourite" at bounding box center [609, 417] width 34 height 34
click at [988, 31] on icon "Favourites" at bounding box center [997, 26] width 18 height 17
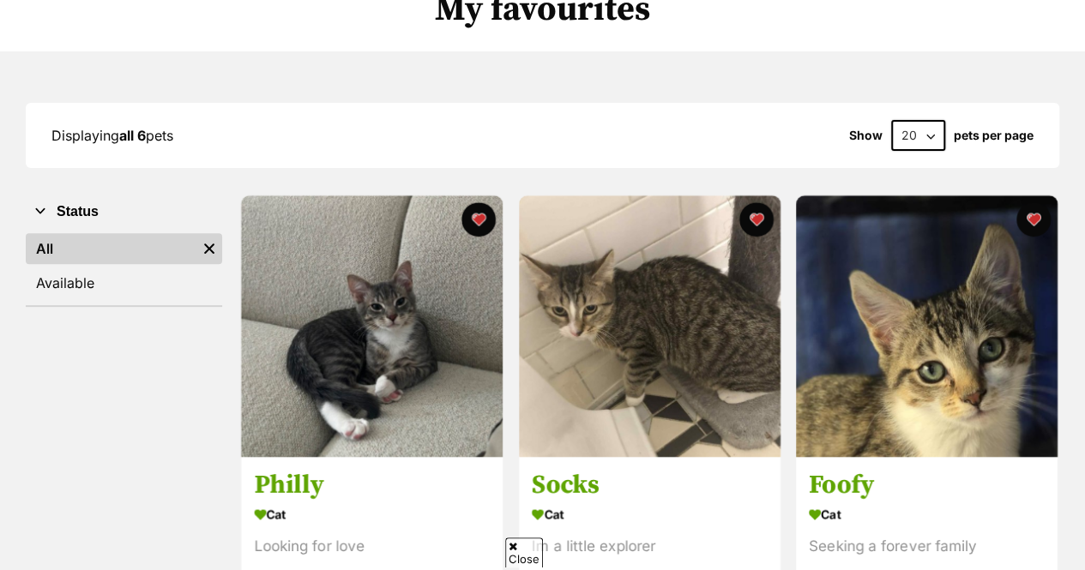
click at [445, 291] on img at bounding box center [372, 326] width 262 height 262
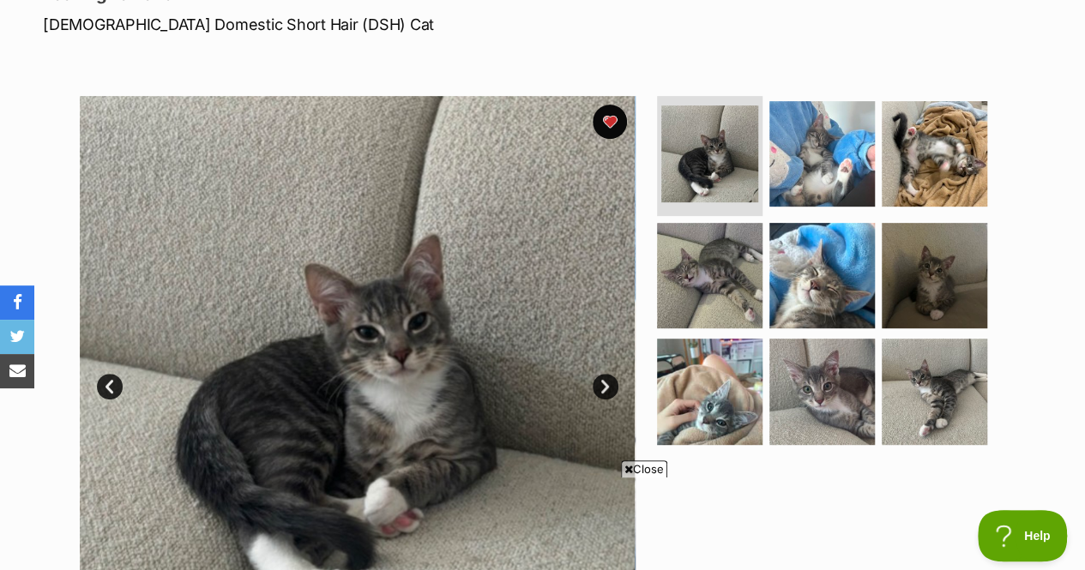
click at [805, 148] on img at bounding box center [821, 153] width 105 height 105
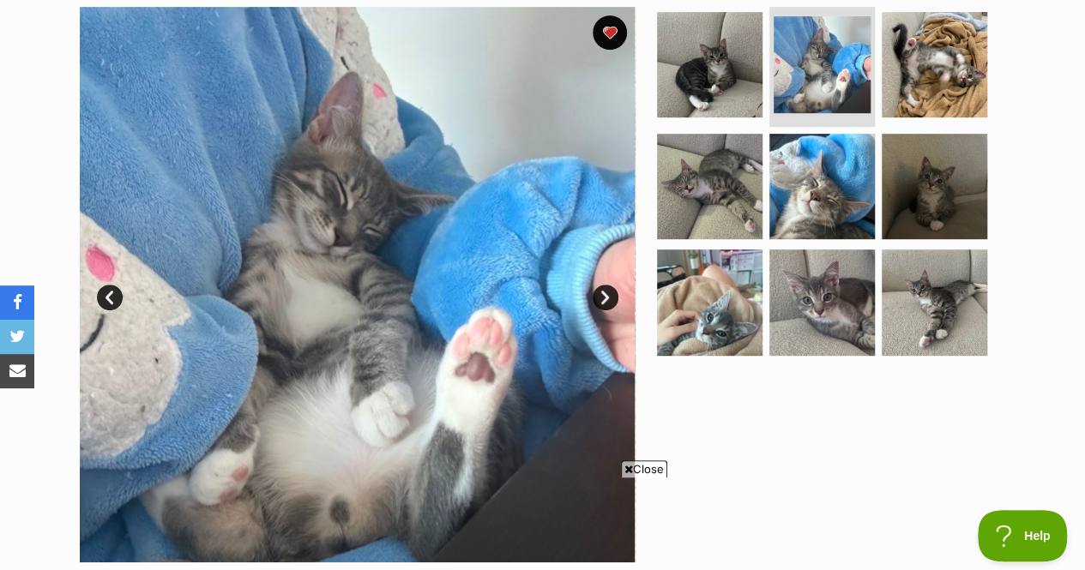
scroll to position [382, 0]
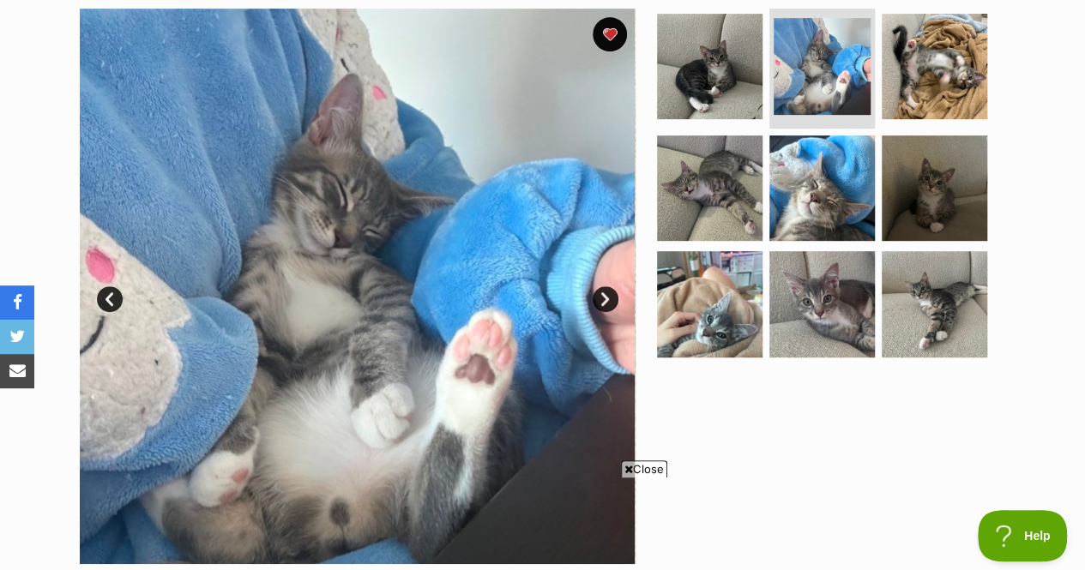
click at [961, 41] on img at bounding box center [933, 66] width 105 height 105
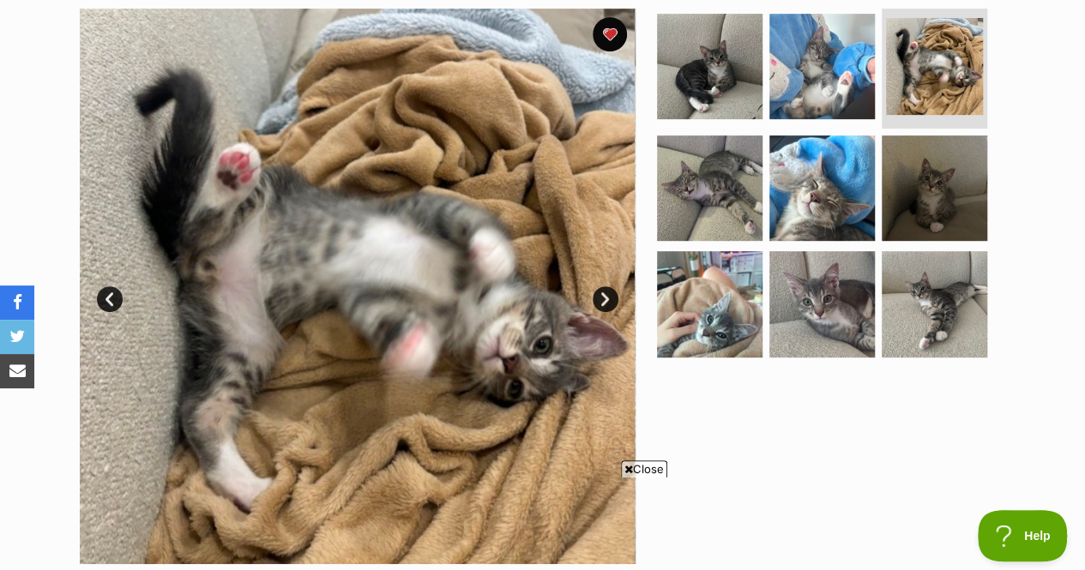
click at [743, 135] on img at bounding box center [709, 187] width 105 height 105
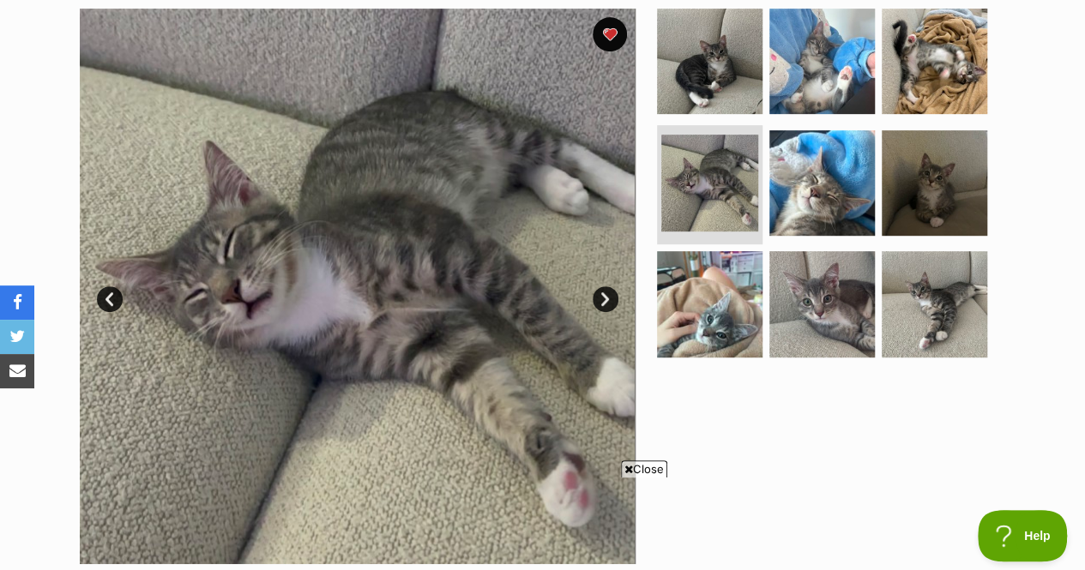
click at [846, 149] on img at bounding box center [821, 182] width 105 height 105
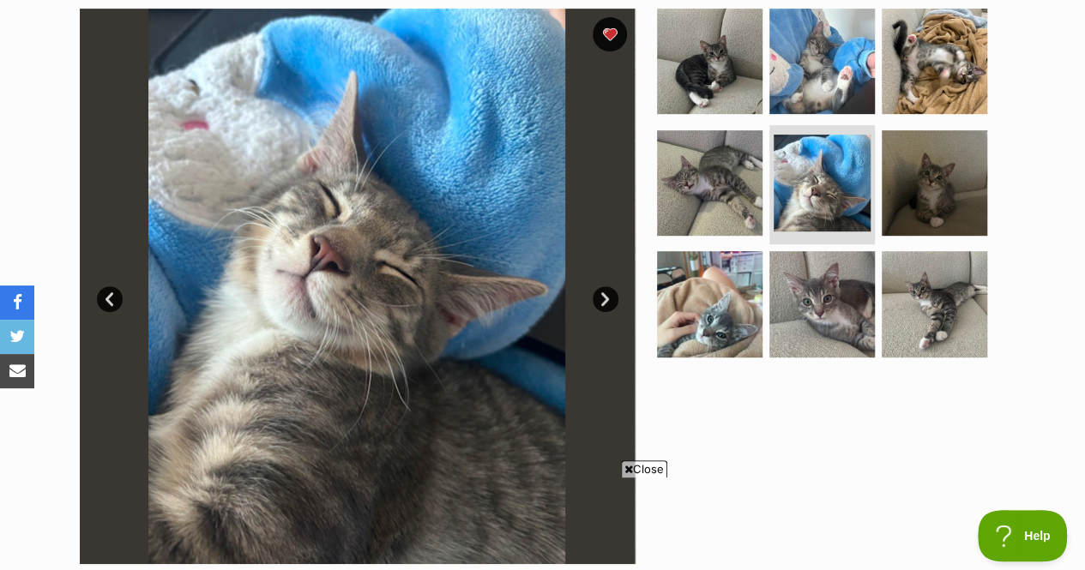
click at [928, 130] on img at bounding box center [933, 182] width 105 height 105
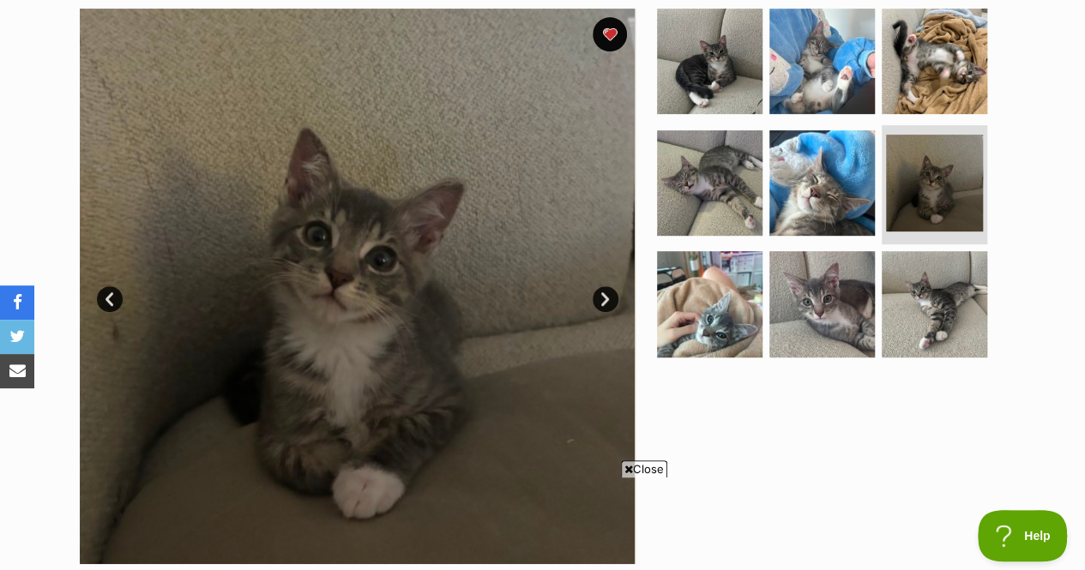
click at [712, 251] on img at bounding box center [709, 303] width 105 height 105
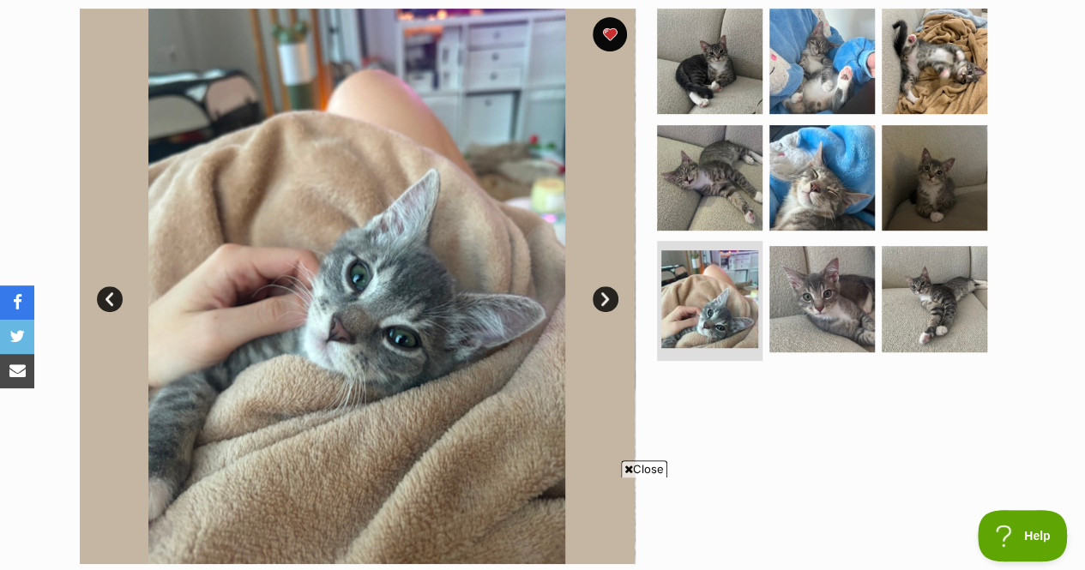
click at [808, 256] on img at bounding box center [821, 298] width 105 height 105
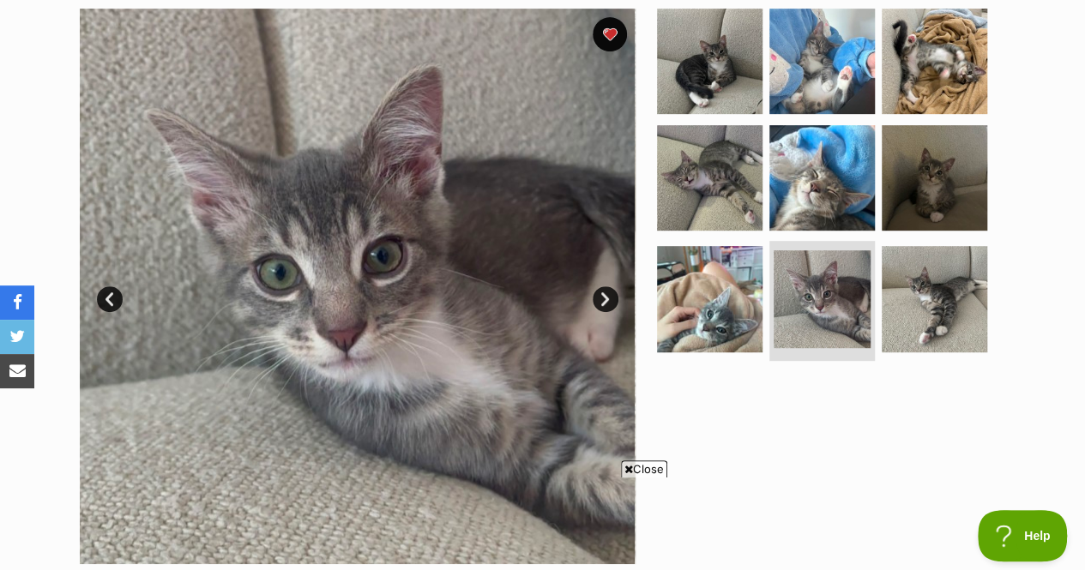
click at [913, 263] on img at bounding box center [933, 298] width 105 height 105
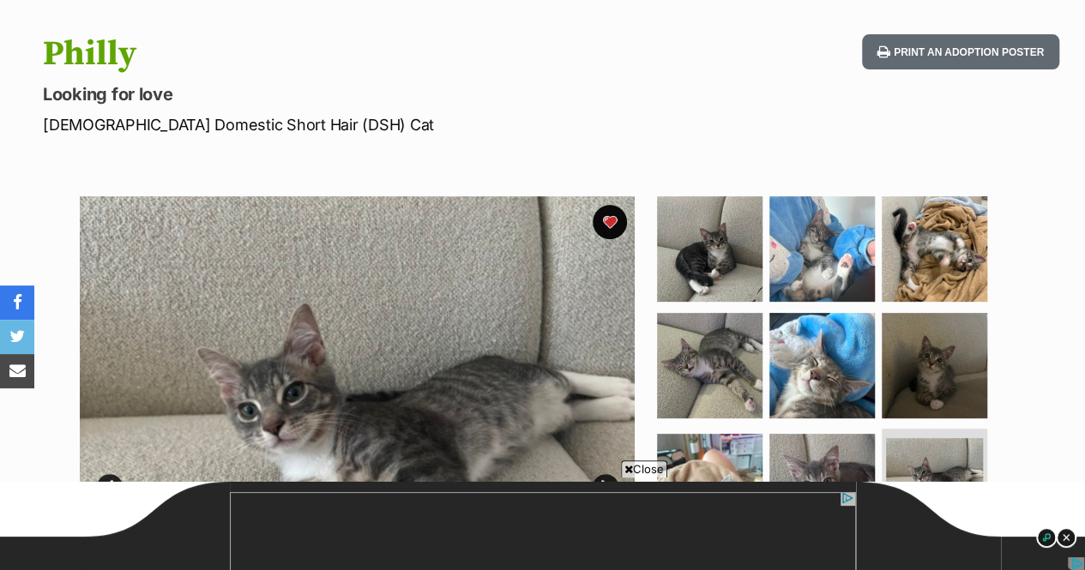
scroll to position [0, 0]
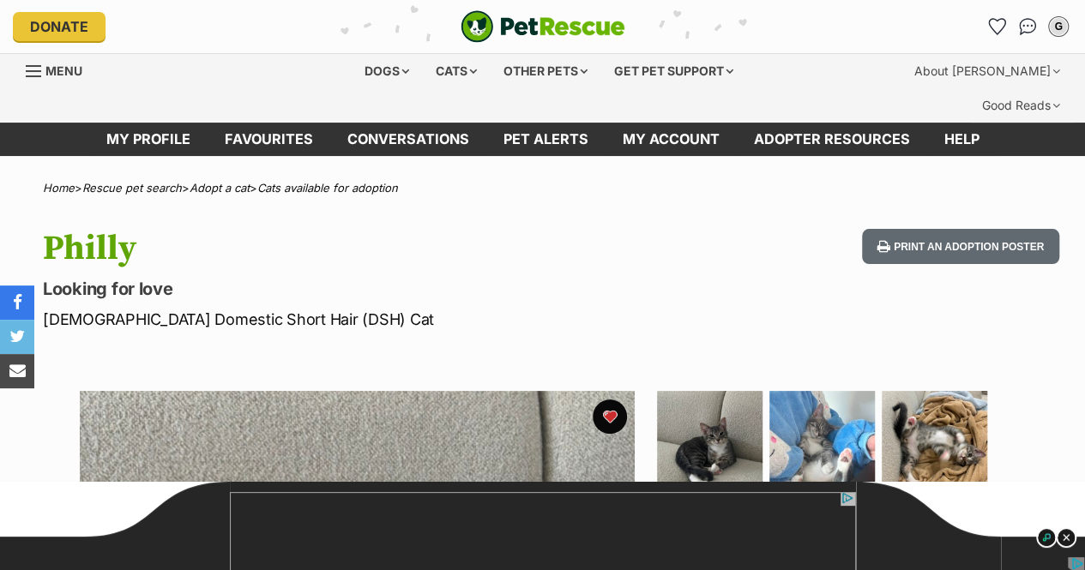
click at [991, 25] on icon "Favourites" at bounding box center [997, 26] width 16 height 15
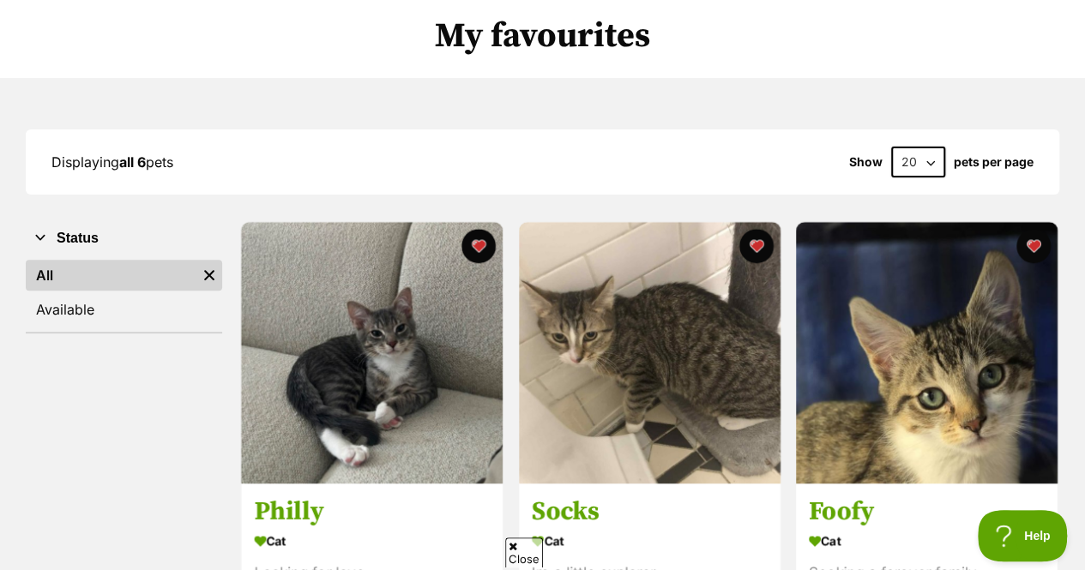
click at [747, 332] on img at bounding box center [650, 353] width 262 height 262
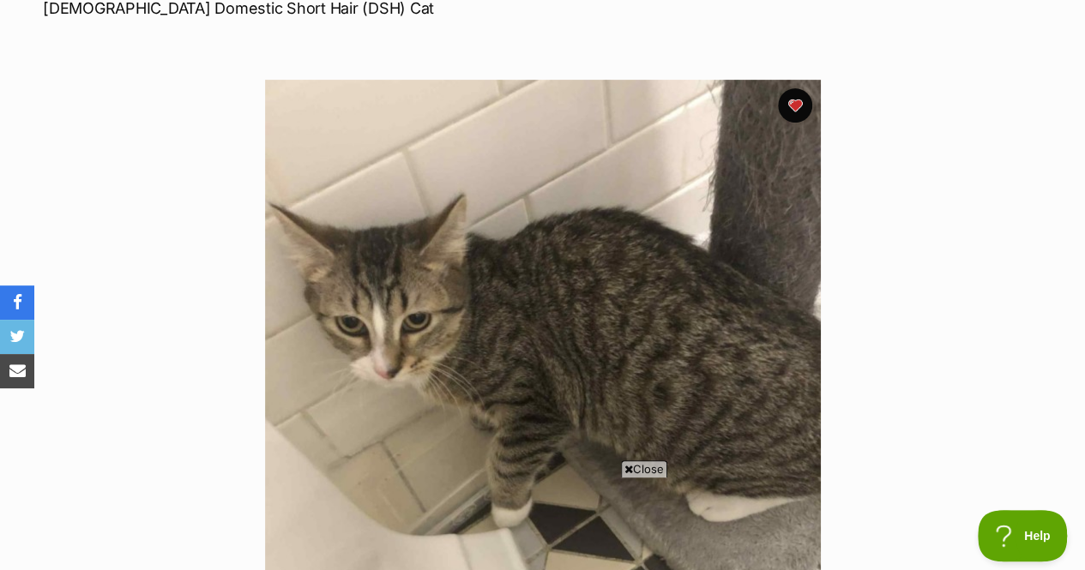
scroll to position [319, 0]
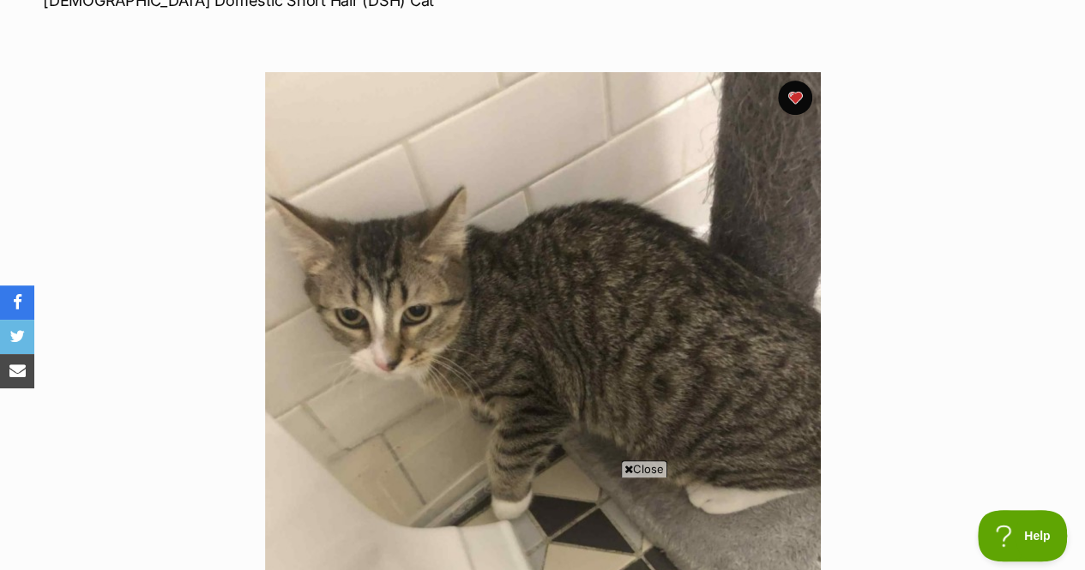
click at [796, 81] on button "favourite" at bounding box center [795, 98] width 34 height 34
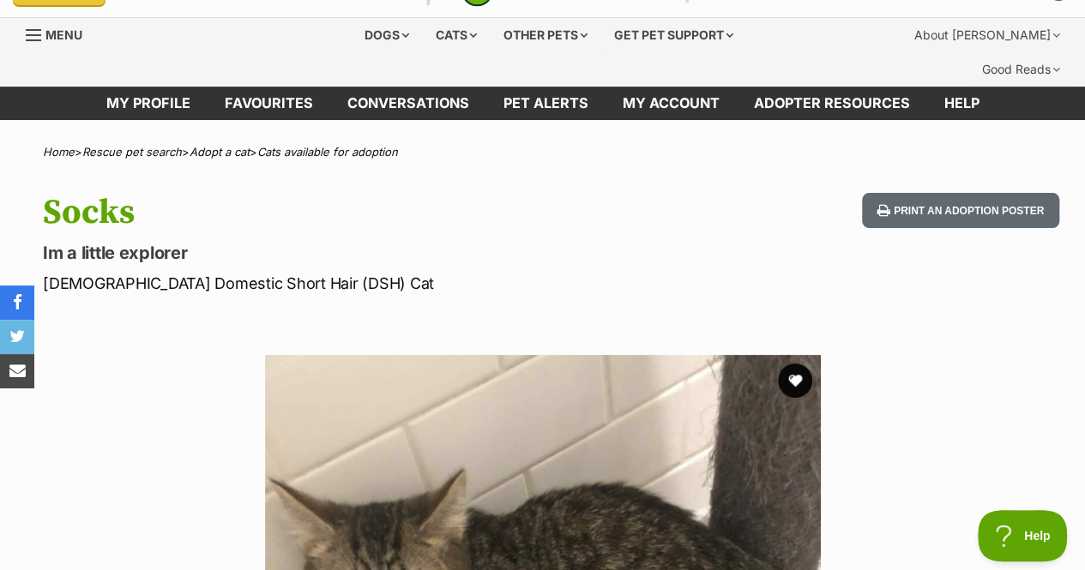
scroll to position [0, 0]
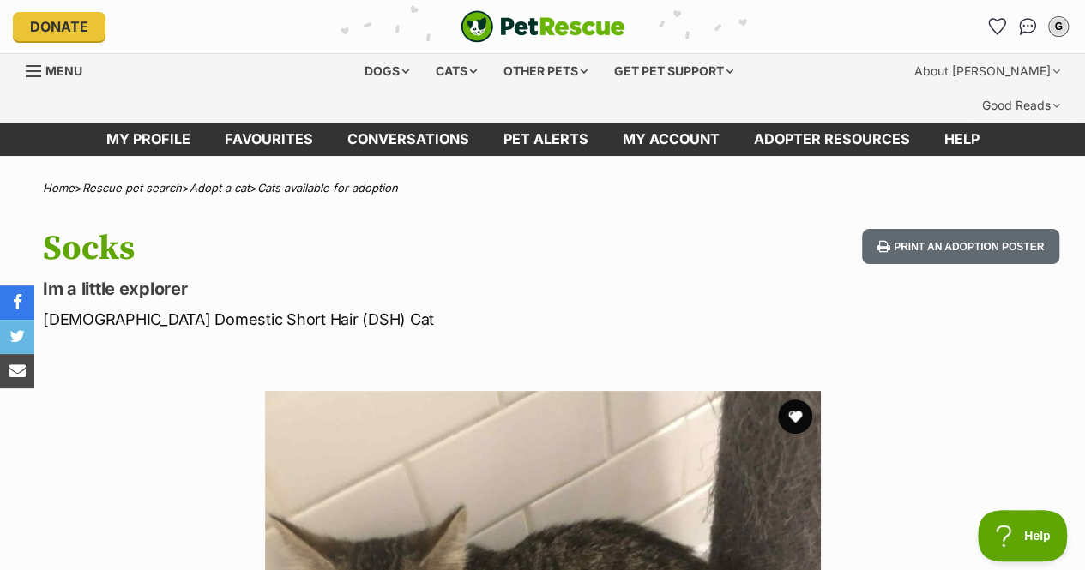
click at [988, 25] on icon "Favourites" at bounding box center [997, 26] width 18 height 17
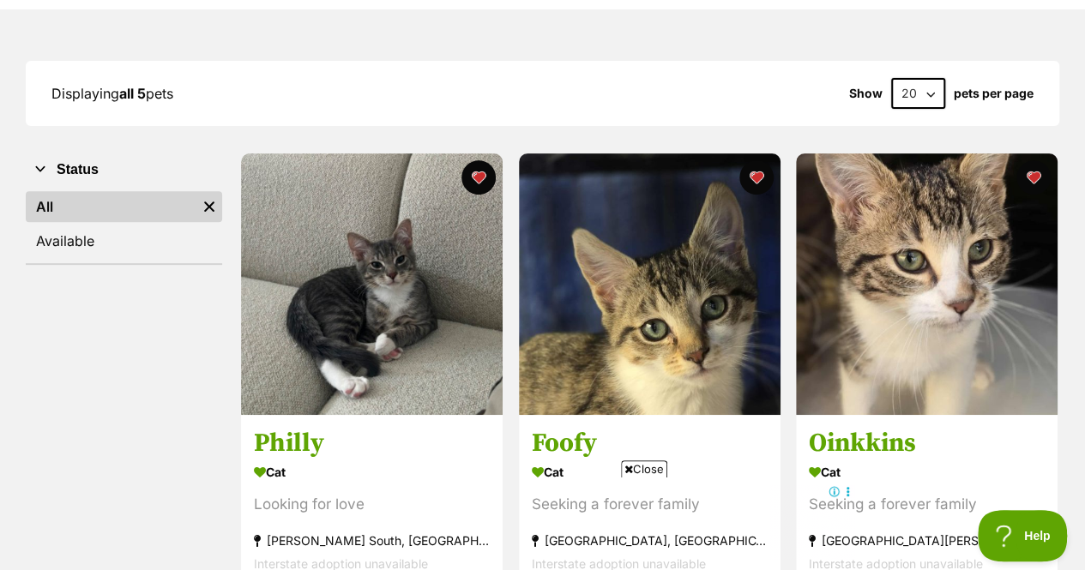
click at [736, 267] on img at bounding box center [650, 284] width 262 height 262
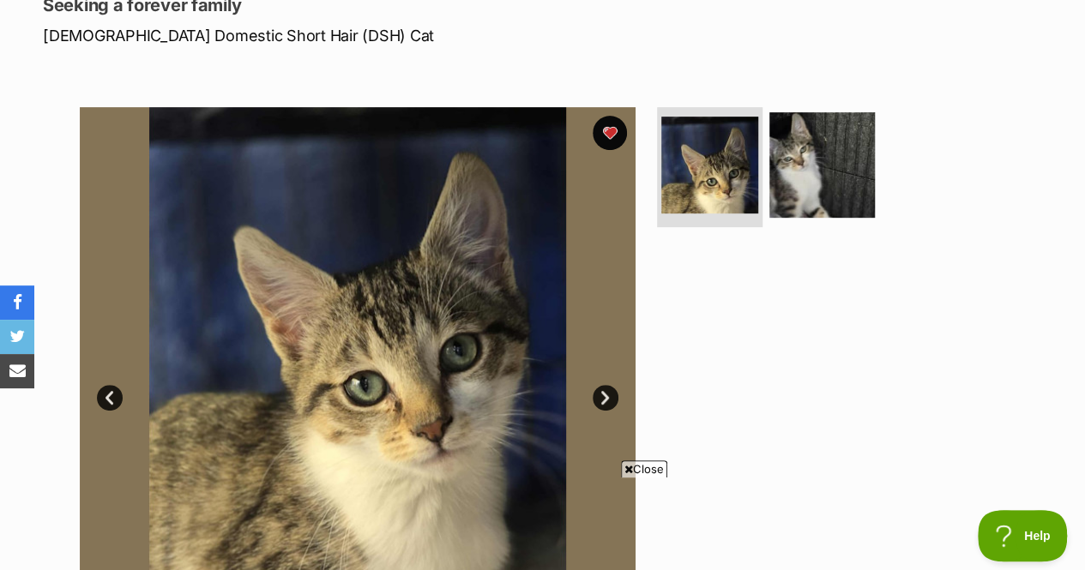
click at [821, 112] on img at bounding box center [821, 164] width 105 height 105
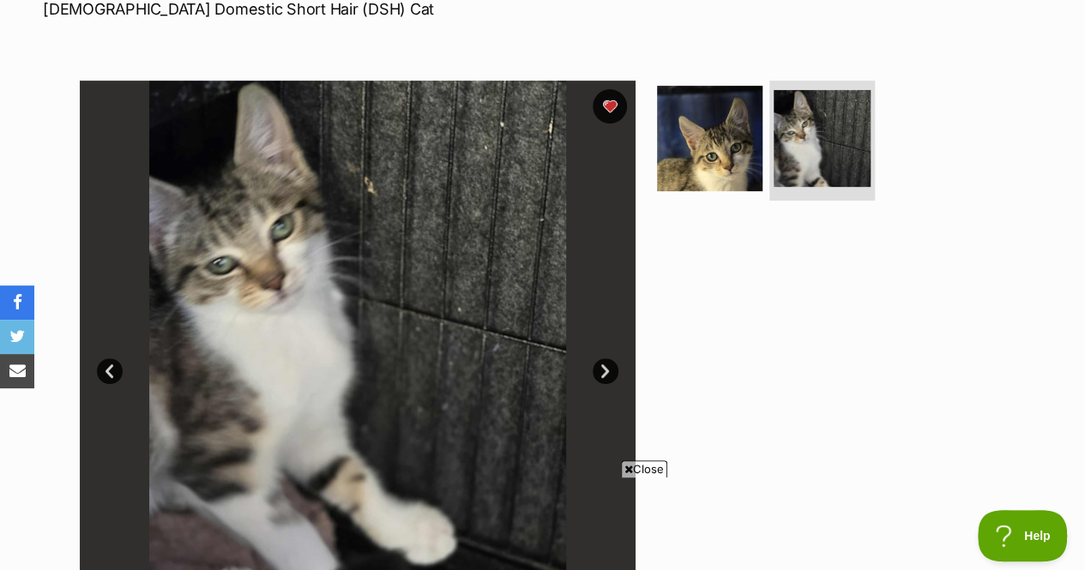
scroll to position [301, 0]
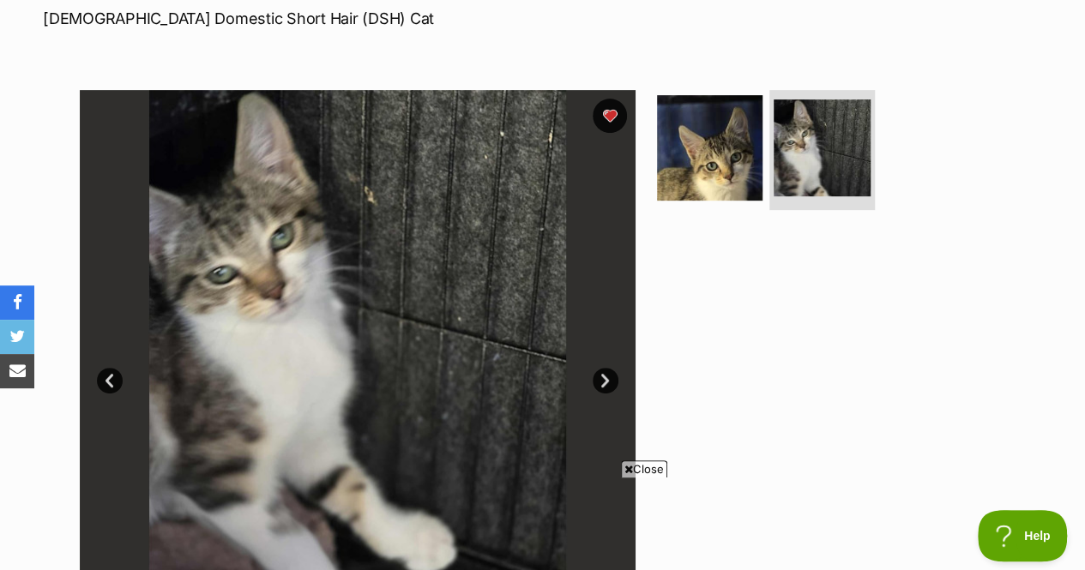
click at [706, 95] on img at bounding box center [709, 147] width 105 height 105
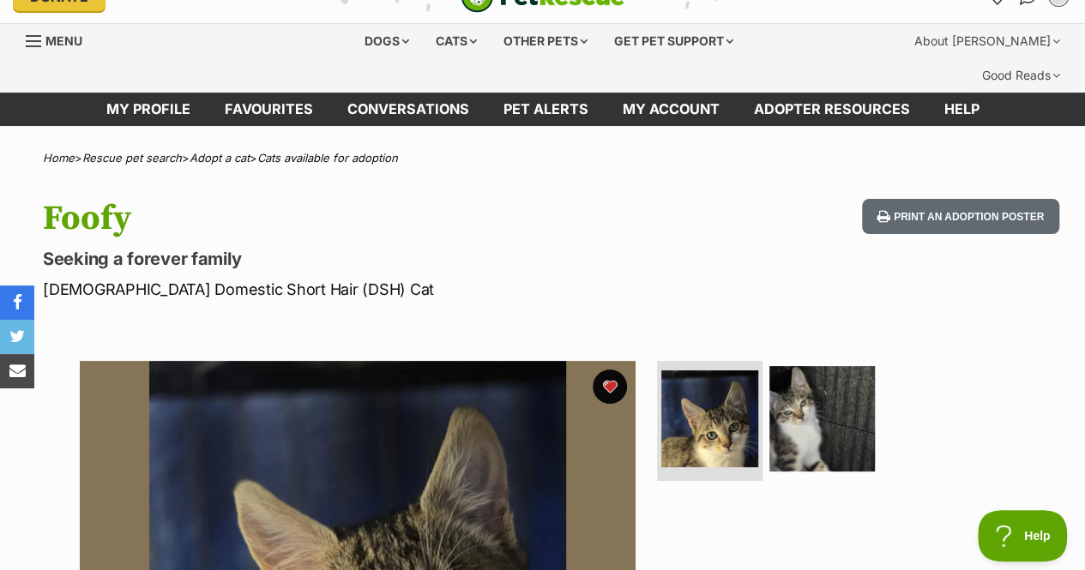
scroll to position [0, 0]
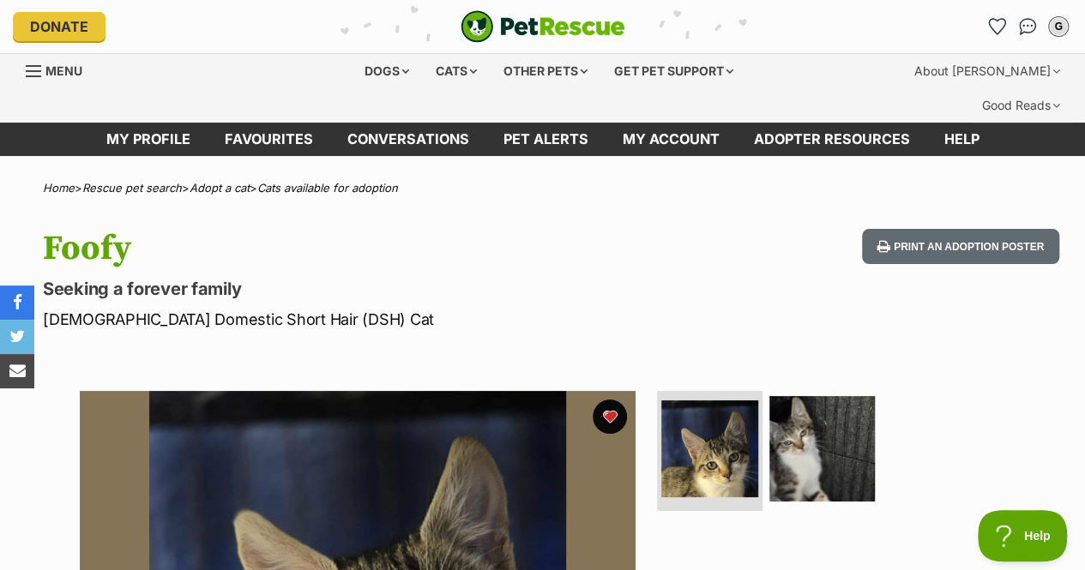
click at [996, 20] on icon "Favourites" at bounding box center [997, 26] width 16 height 15
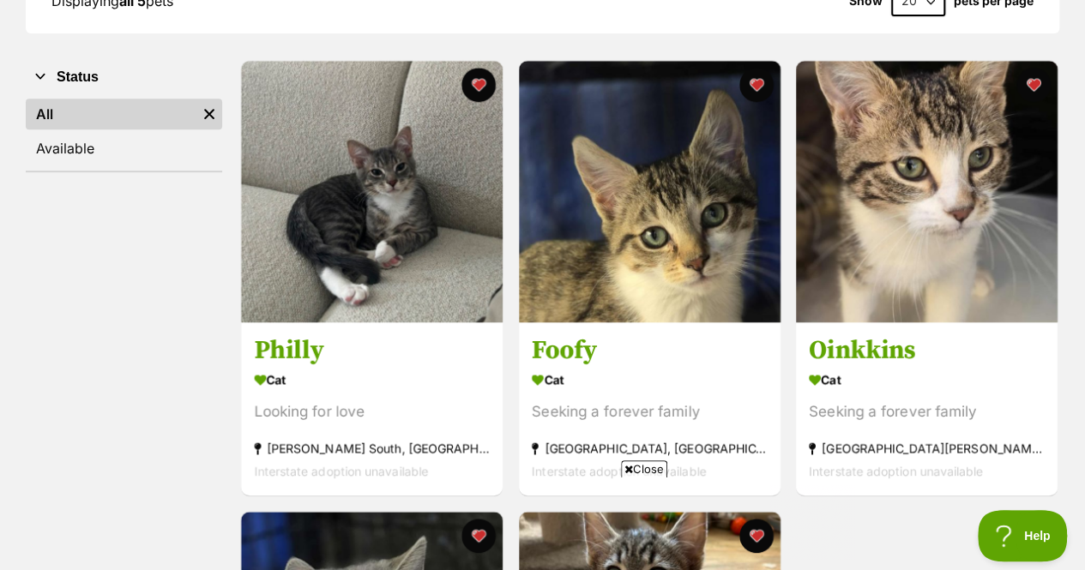
click at [940, 171] on img at bounding box center [927, 192] width 262 height 262
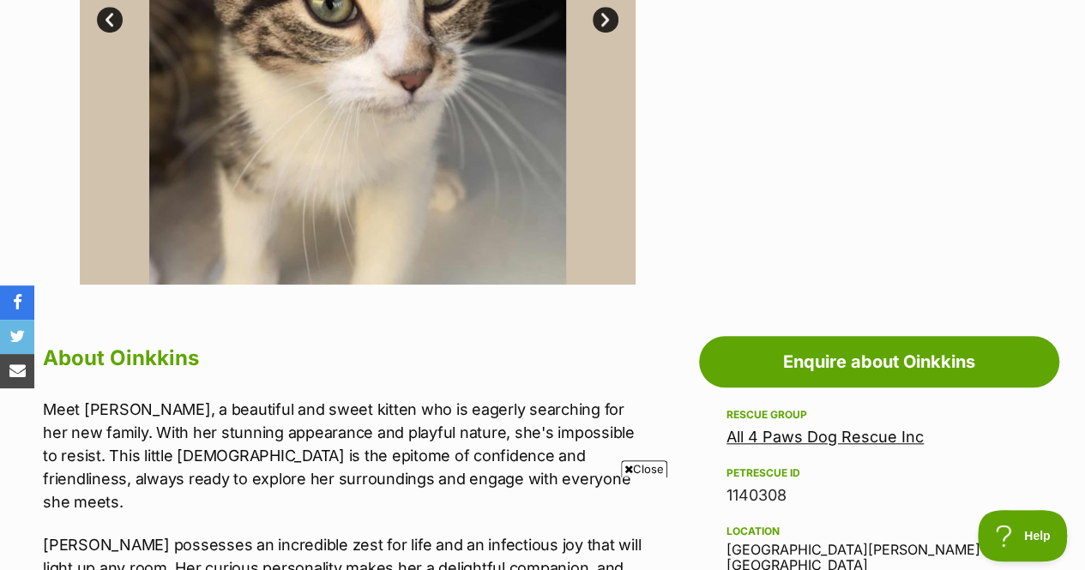
scroll to position [816, 0]
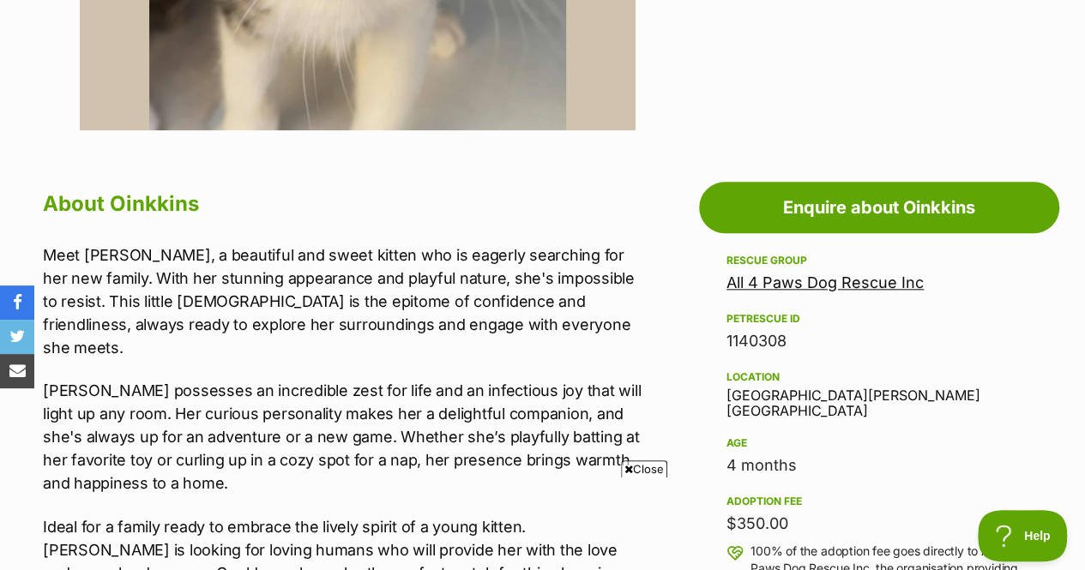
click at [857, 274] on link "All 4 Paws Dog Rescue Inc" at bounding box center [824, 283] width 197 height 18
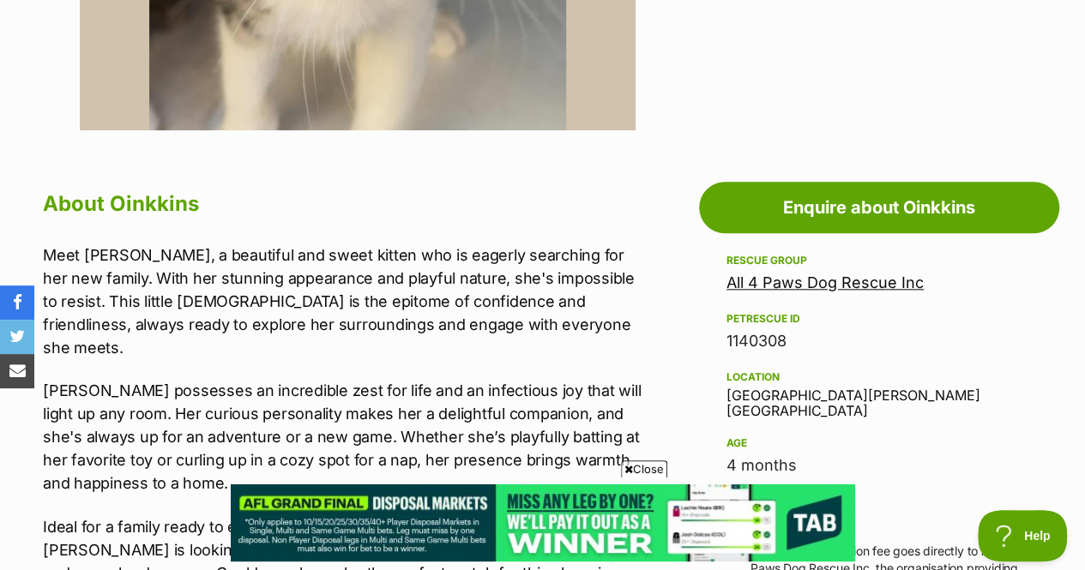
scroll to position [0, 0]
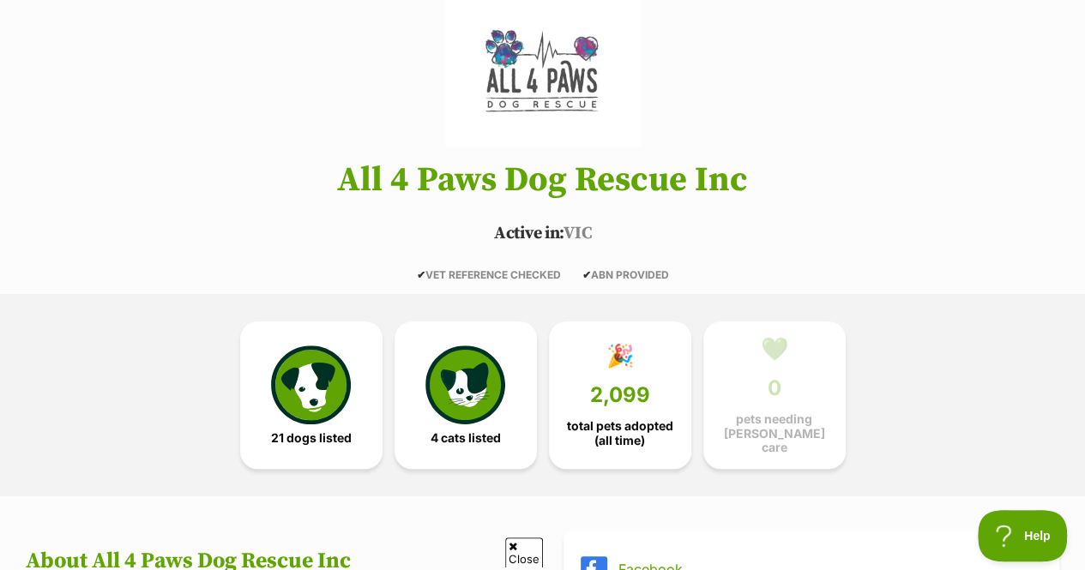
click at [480, 346] on img at bounding box center [464, 385] width 79 height 79
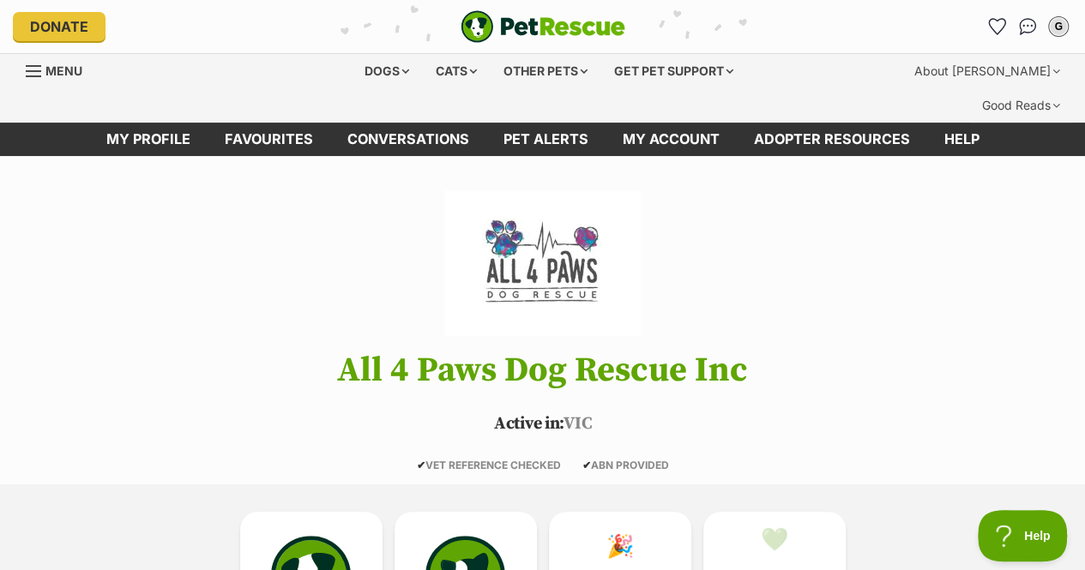
click at [995, 21] on icon "Favourites" at bounding box center [997, 26] width 16 height 15
